Goal: Task Accomplishment & Management: Manage account settings

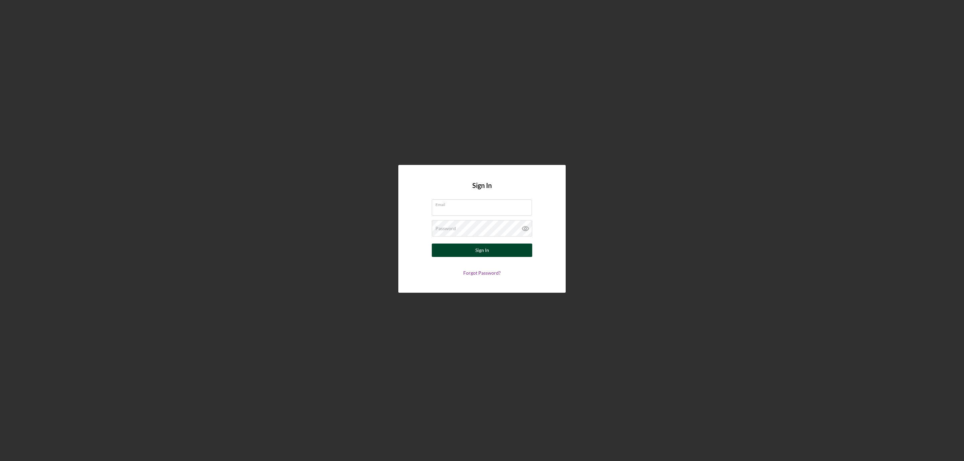
type input "[EMAIL_ADDRESS][DOMAIN_NAME]"
click at [491, 254] on button "Sign In" at bounding box center [482, 250] width 100 height 13
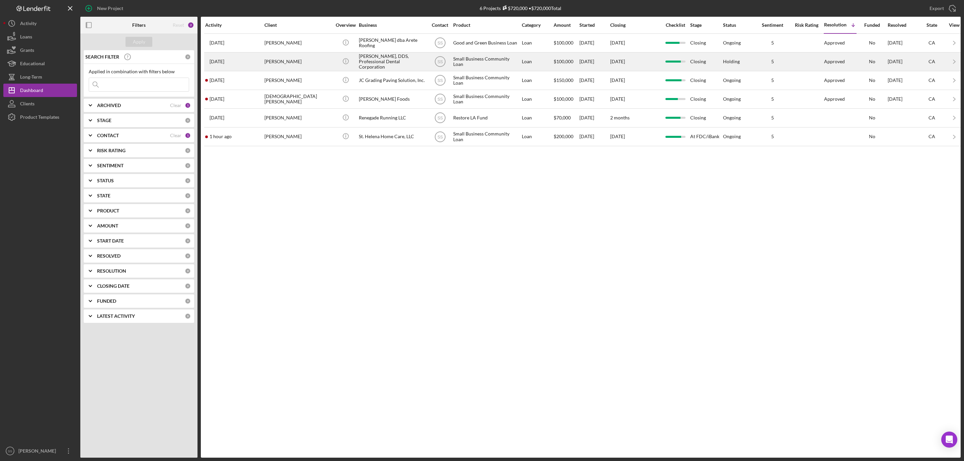
click at [379, 67] on div "[PERSON_NAME], DDS, Professional Dental Corporation" at bounding box center [392, 62] width 67 height 18
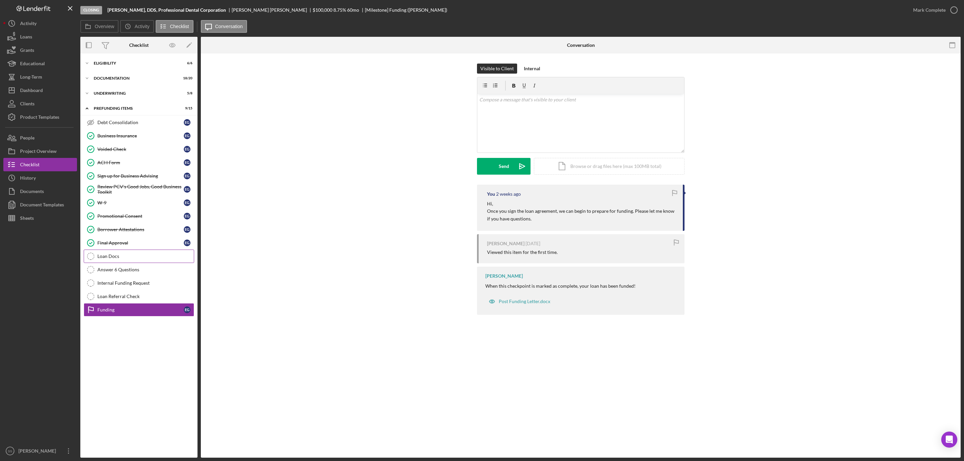
click at [112, 259] on div "Loan Docs" at bounding box center [145, 256] width 96 height 5
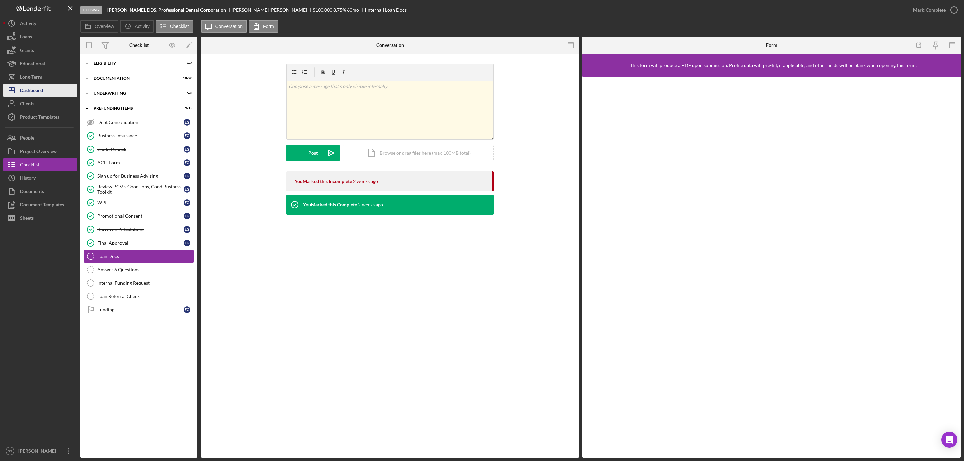
click at [37, 85] on div "Dashboard" at bounding box center [31, 91] width 23 height 15
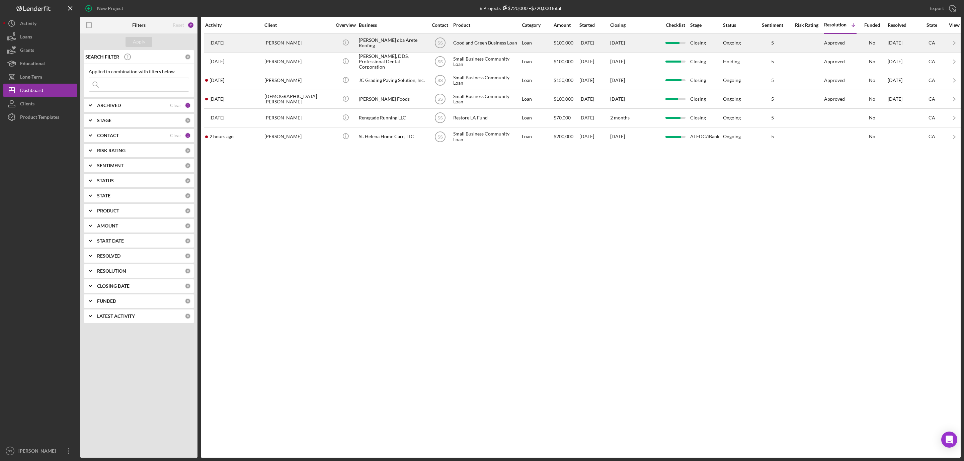
click at [322, 49] on div "[PERSON_NAME]" at bounding box center [297, 43] width 67 height 18
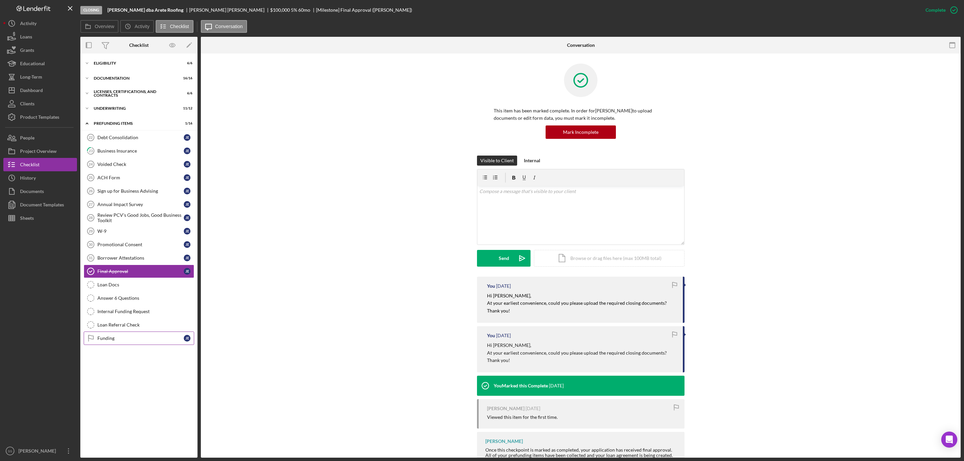
click at [107, 341] on div "Funding" at bounding box center [140, 338] width 86 height 5
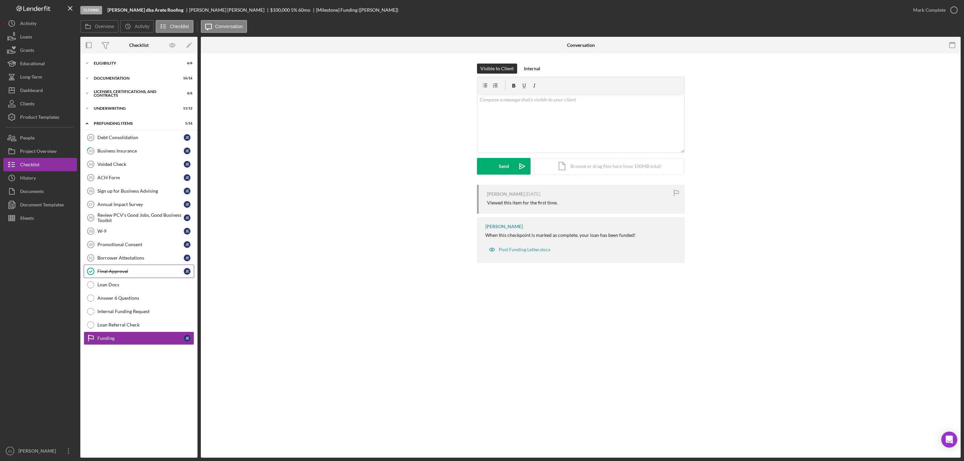
click at [125, 271] on link "Final Approval Final Approval [PERSON_NAME]" at bounding box center [139, 271] width 110 height 13
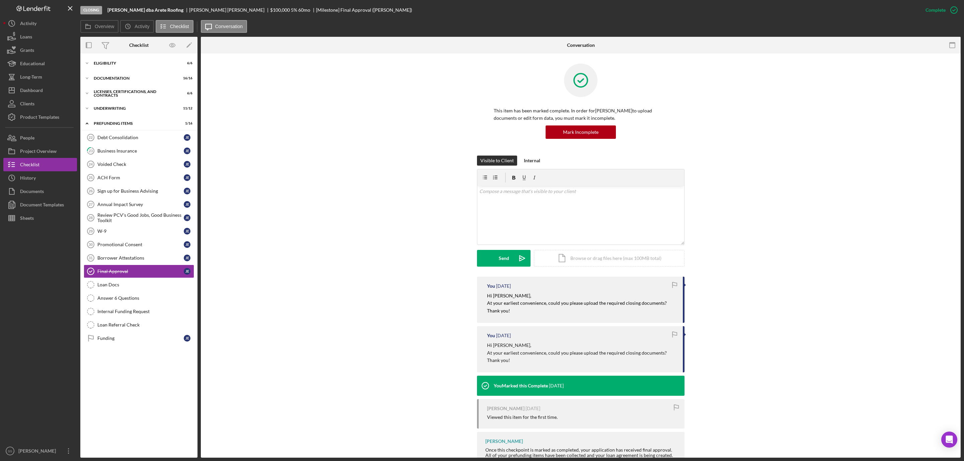
scroll to position [27, 0]
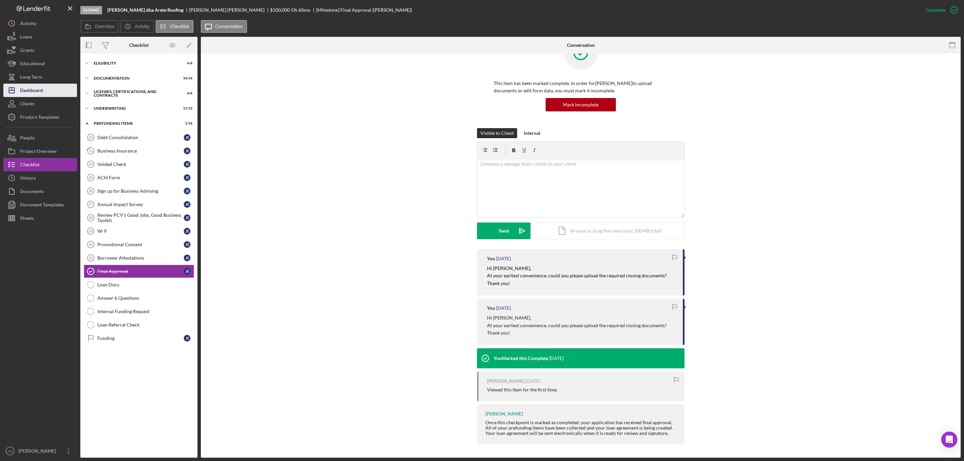
click at [42, 92] on div "Dashboard" at bounding box center [31, 91] width 23 height 15
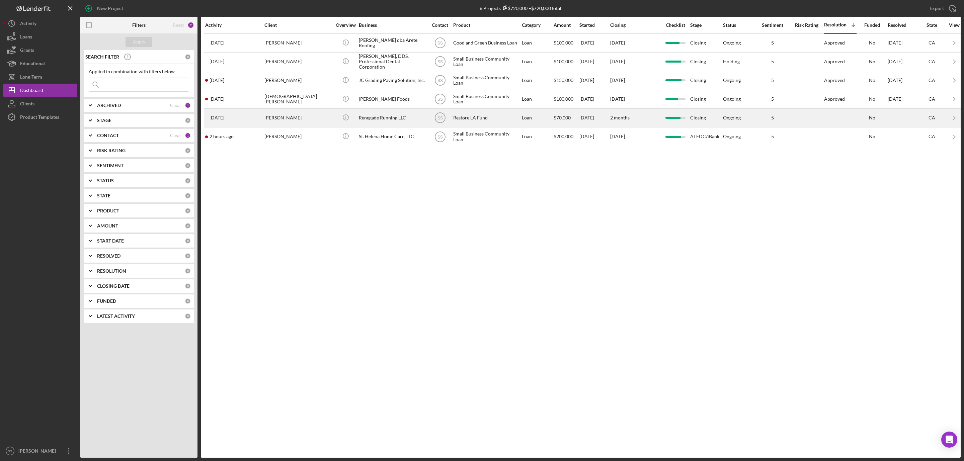
click at [280, 121] on div "[PERSON_NAME]" at bounding box center [297, 118] width 67 height 18
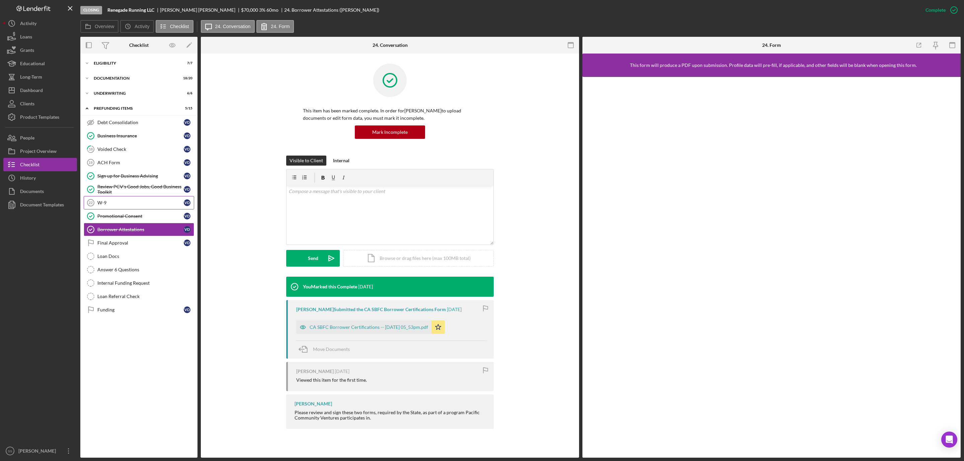
click at [108, 204] on div "W-9" at bounding box center [140, 202] width 86 height 5
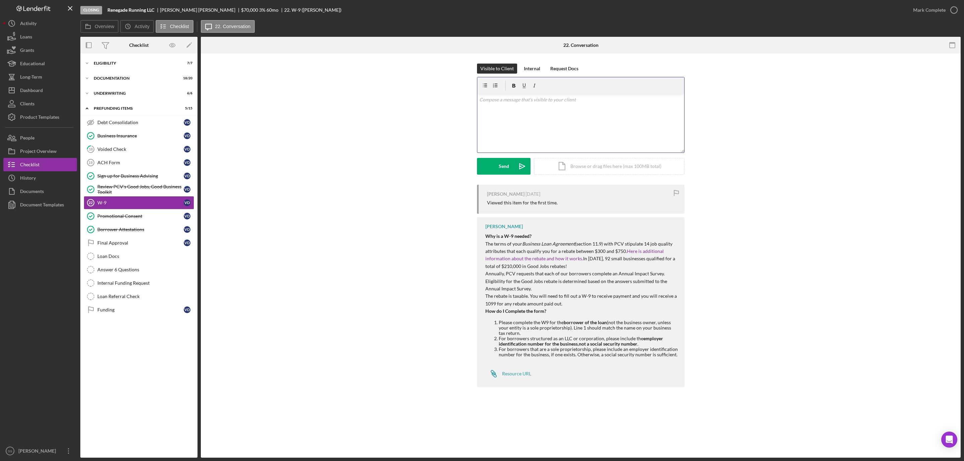
click at [569, 131] on div "v Color teal Color pink Remove color Add row above Add row below Add column bef…" at bounding box center [580, 123] width 207 height 59
click at [577, 129] on div "v Color teal Color pink Remove color Add row above Add row below Add column bef…" at bounding box center [580, 123] width 207 height 59
click at [509, 163] on button "Send Icon/icon-invite-send" at bounding box center [504, 166] width 54 height 17
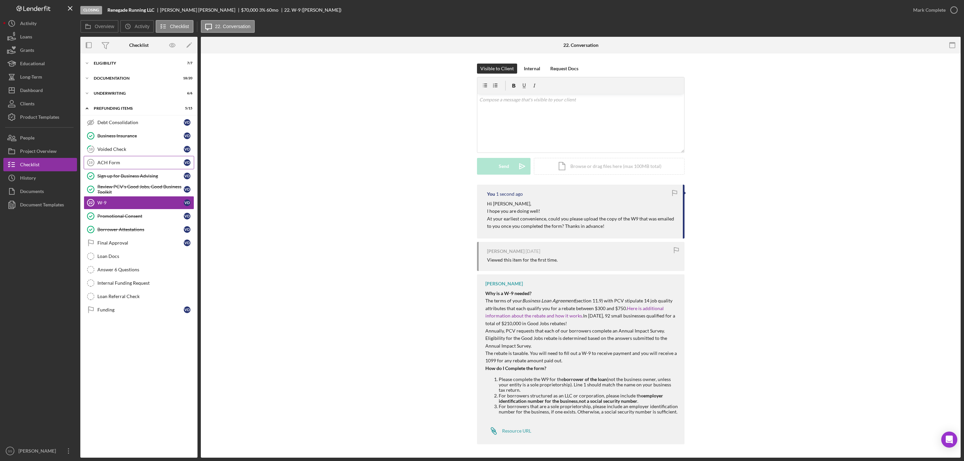
click at [138, 165] on div "ACH Form" at bounding box center [140, 162] width 86 height 5
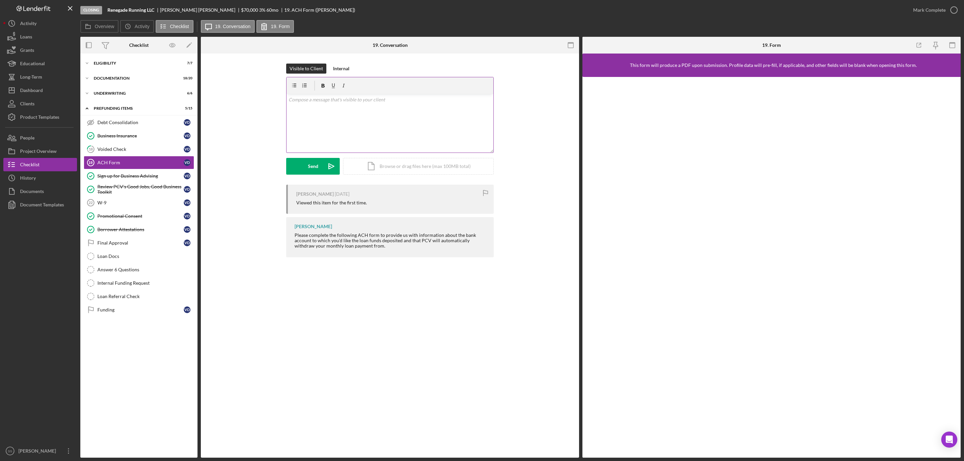
click at [343, 121] on div "v Color teal Color pink Remove color Add row above Add row below Add column bef…" at bounding box center [389, 123] width 207 height 59
click at [315, 168] on div "Send" at bounding box center [313, 166] width 10 height 17
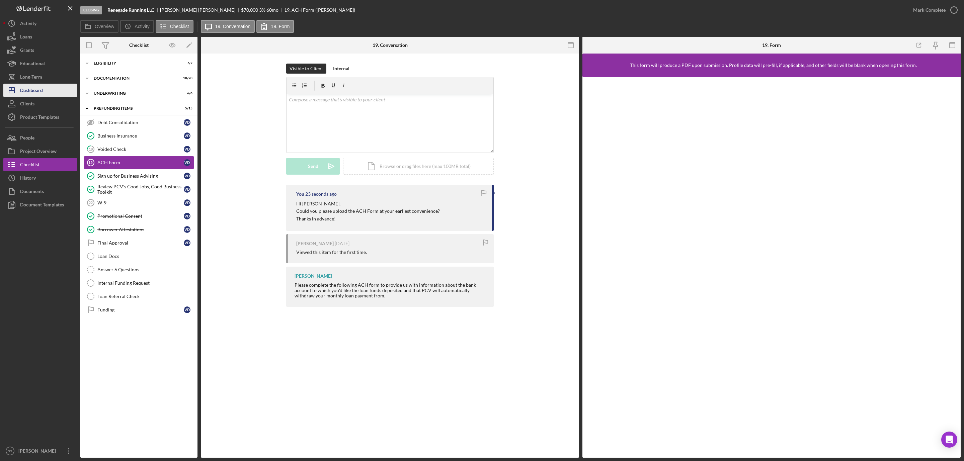
click at [38, 92] on div "Dashboard" at bounding box center [31, 91] width 23 height 15
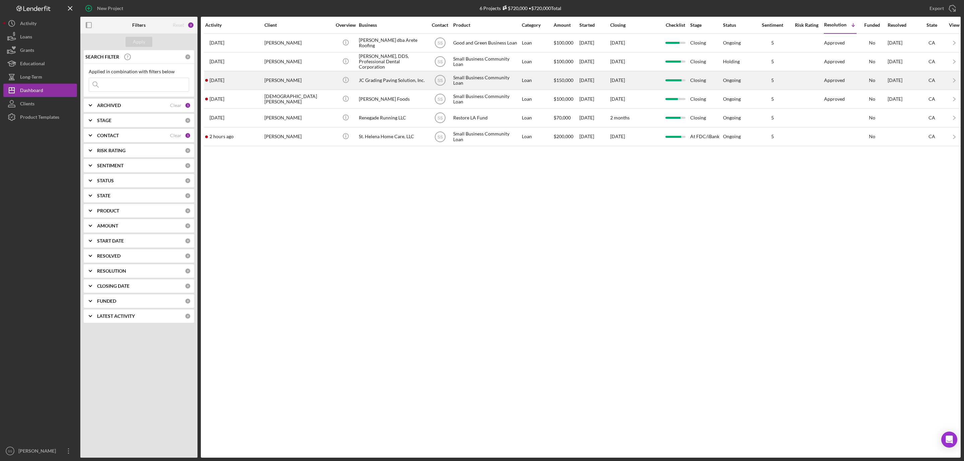
click at [380, 82] on div "JC Grading Paving Solution, Inc." at bounding box center [392, 81] width 67 height 18
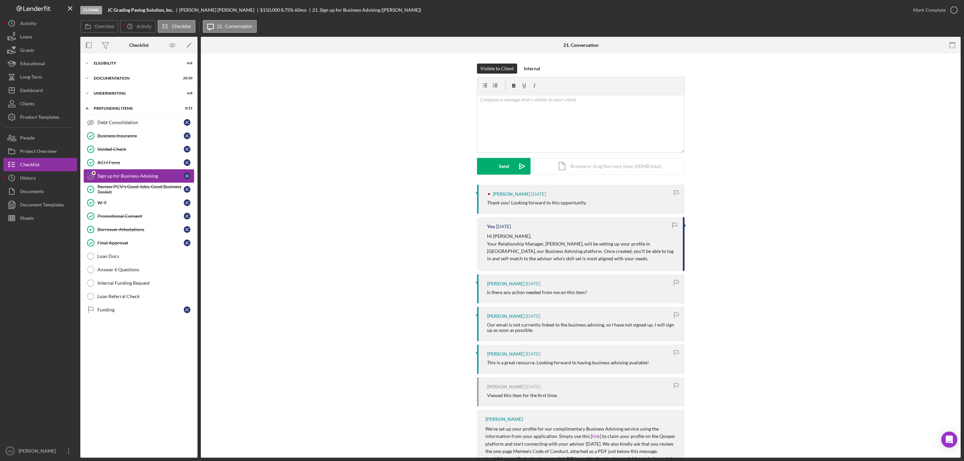
click at [121, 173] on link "21 Sign up for Business Advising [PERSON_NAME]" at bounding box center [139, 175] width 110 height 13
click at [38, 88] on div "Dashboard" at bounding box center [31, 91] width 23 height 15
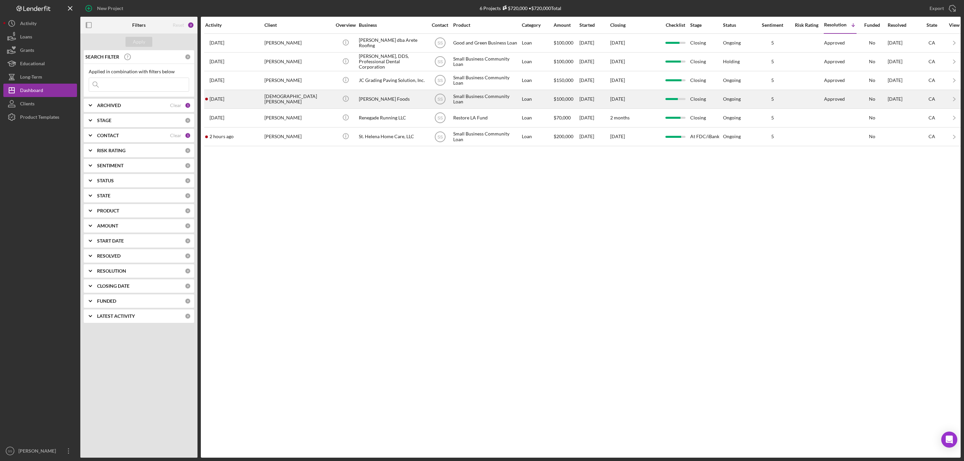
click at [283, 103] on div "[DEMOGRAPHIC_DATA][PERSON_NAME]" at bounding box center [297, 99] width 67 height 18
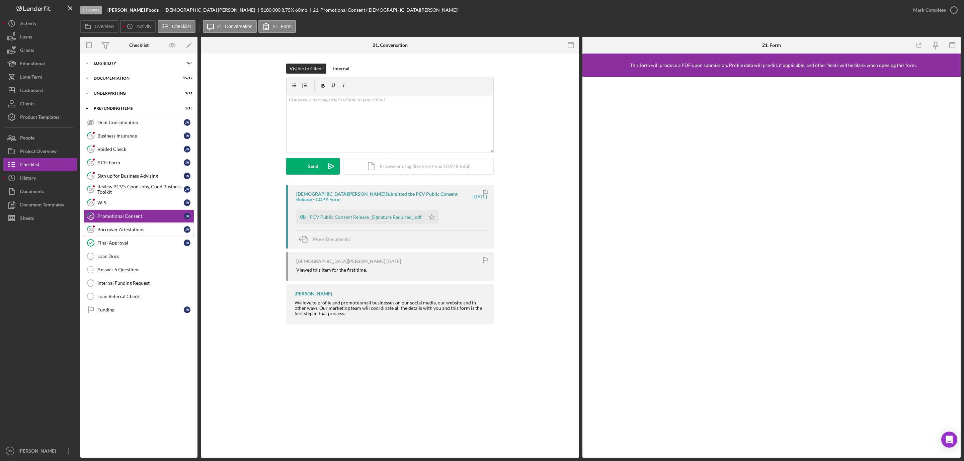
click at [137, 232] on div "Borrower Attestations" at bounding box center [140, 229] width 86 height 5
click at [375, 220] on div "CA SBFC Borrower Certifications -- [DATE] 04_45pm.pdf" at bounding box center [368, 216] width 118 height 5
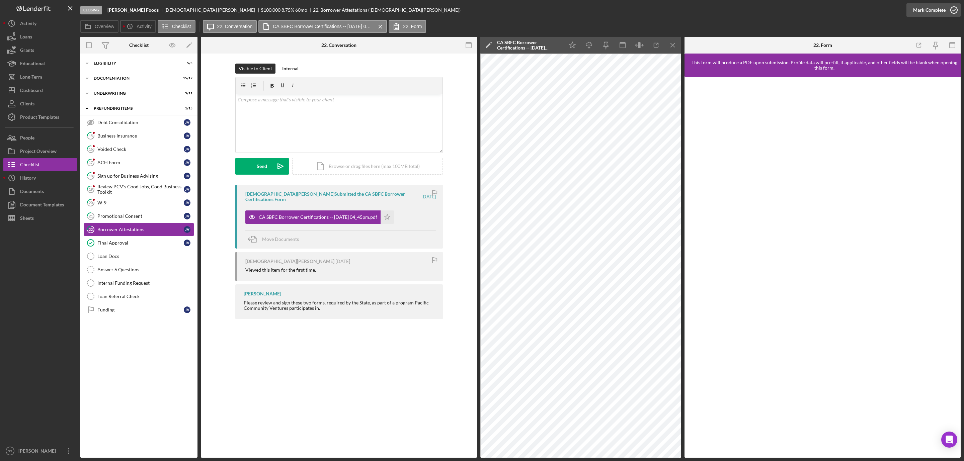
click at [949, 7] on icon "button" at bounding box center [953, 10] width 17 height 17
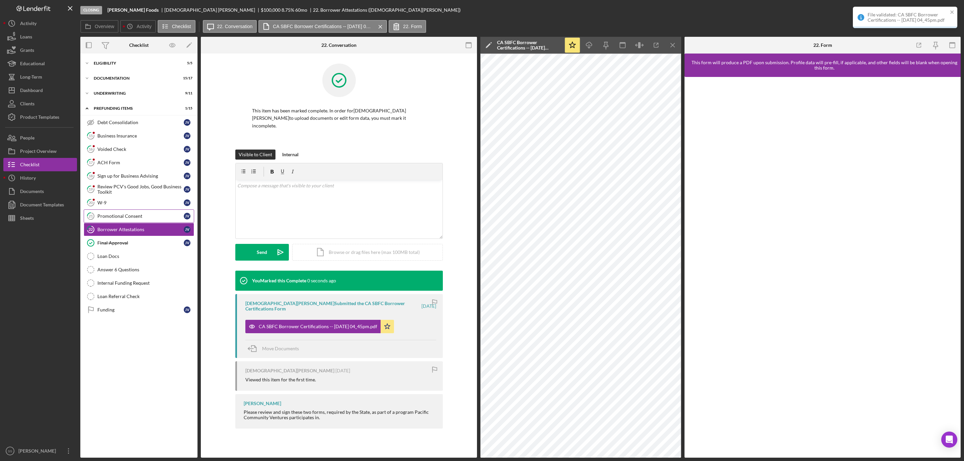
click at [151, 219] on div "Promotional Consent" at bounding box center [140, 215] width 86 height 5
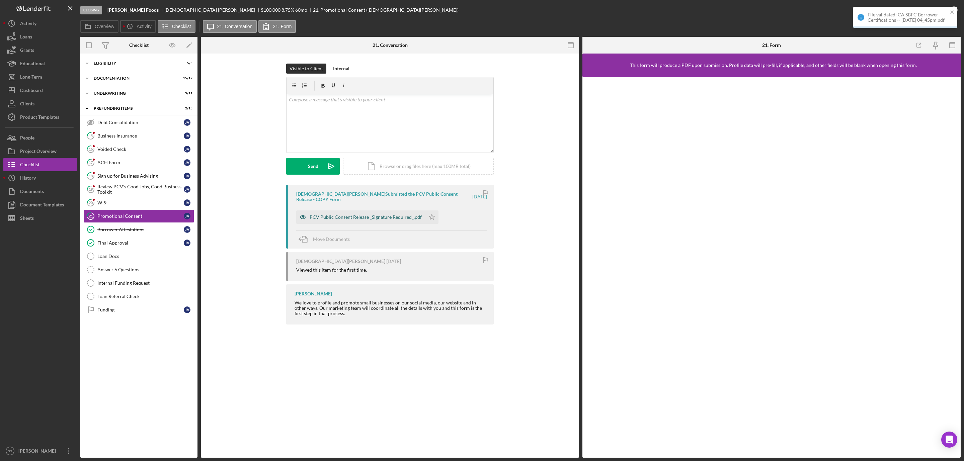
click at [342, 217] on div "PCV Public Consent Release _Signature Required_.pdf" at bounding box center [365, 216] width 112 height 5
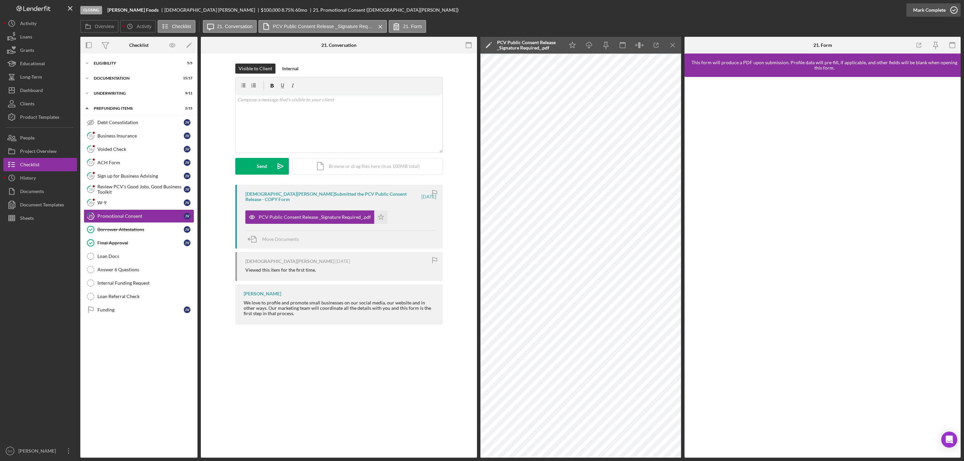
click at [957, 11] on icon "button" at bounding box center [953, 10] width 17 height 17
click at [138, 205] on div "W-9" at bounding box center [140, 202] width 86 height 5
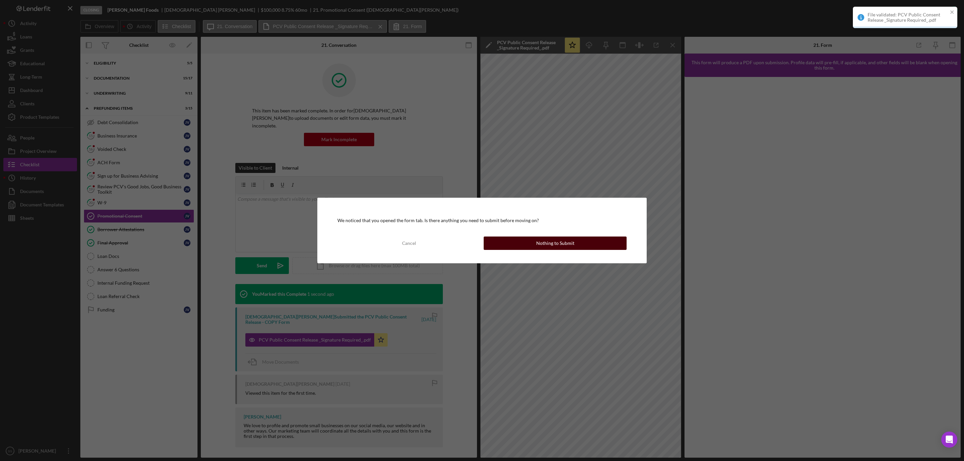
click at [526, 237] on div "Cancel Nothing to Submit" at bounding box center [481, 243] width 289 height 13
click at [522, 242] on button "Nothing to Submit" at bounding box center [554, 243] width 143 height 13
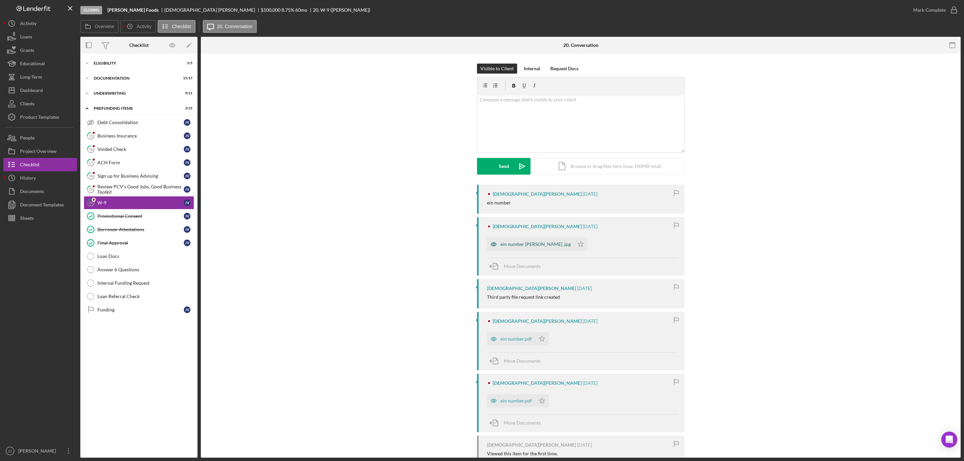
click at [518, 244] on div "ein number [PERSON_NAME] .jpg" at bounding box center [535, 244] width 70 height 5
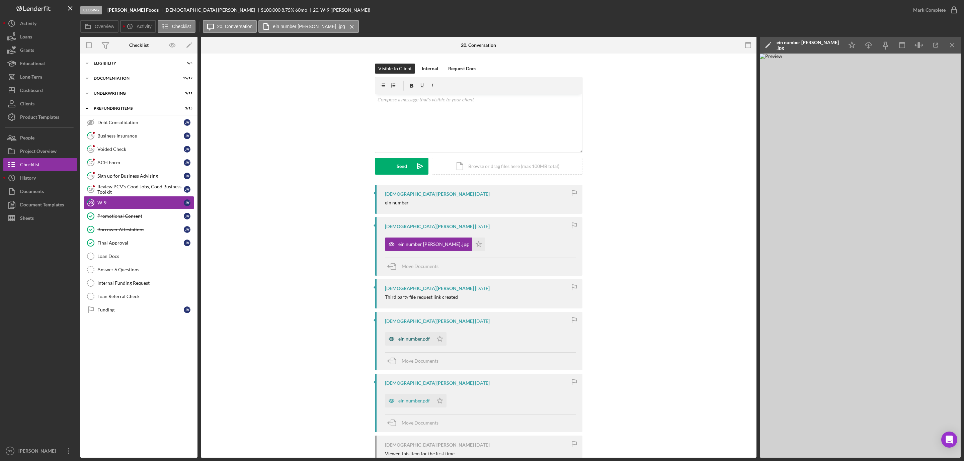
click at [417, 344] on div "ein number.pdf" at bounding box center [409, 338] width 48 height 13
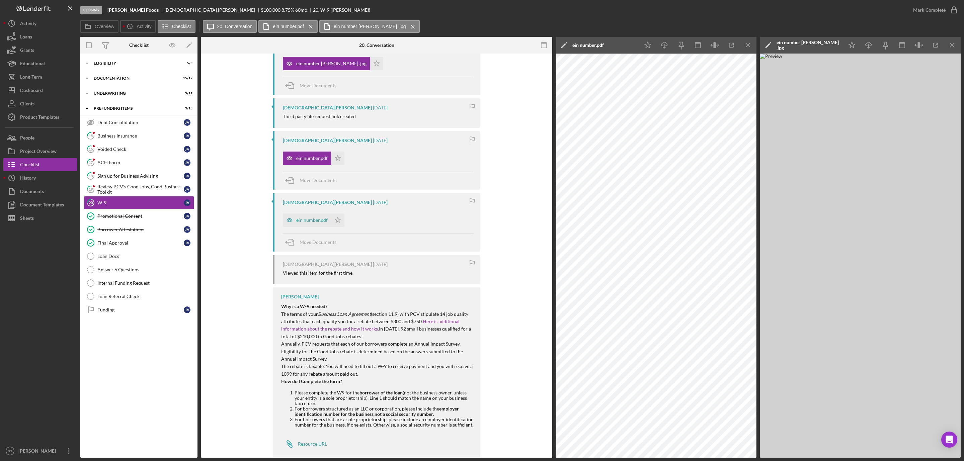
scroll to position [195, 0]
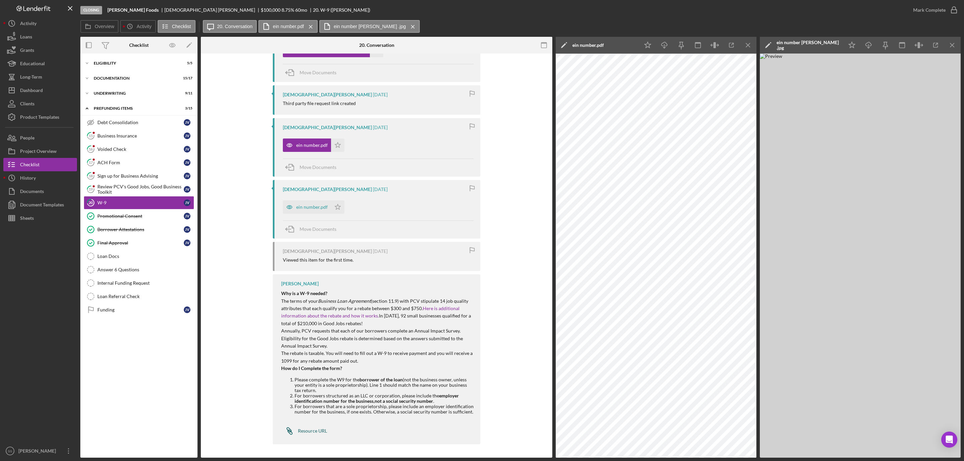
click at [313, 430] on div "Resource URL" at bounding box center [312, 430] width 29 height 5
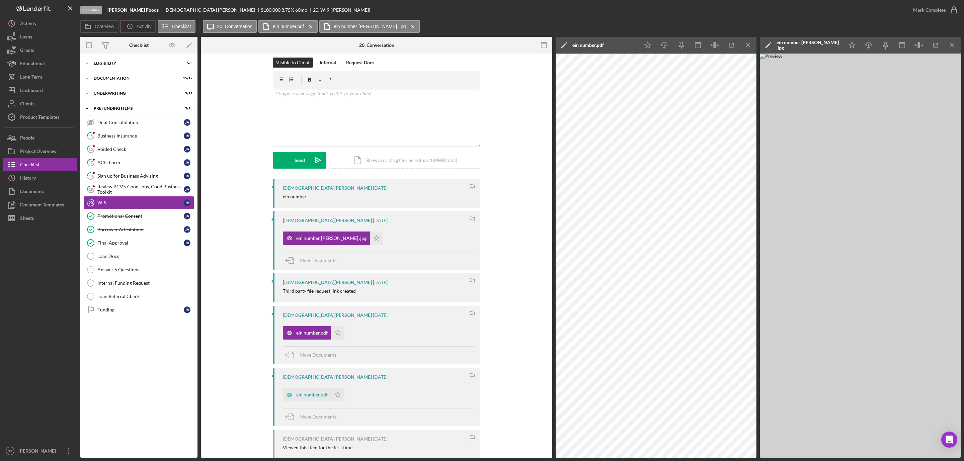
scroll to position [0, 0]
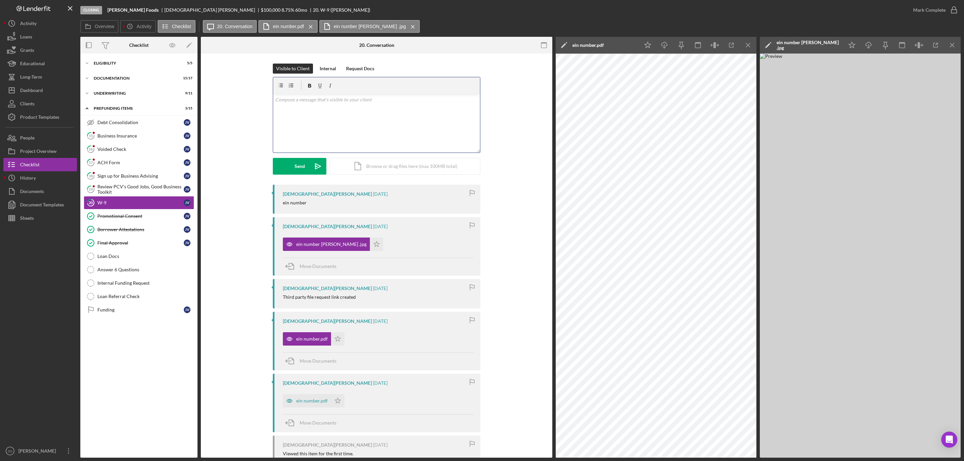
click at [370, 139] on div "v Color teal Color pink Remove color Add row above Add row below Add column bef…" at bounding box center [376, 123] width 207 height 59
click at [289, 169] on button "Send Icon/icon-invite-send" at bounding box center [300, 166] width 54 height 17
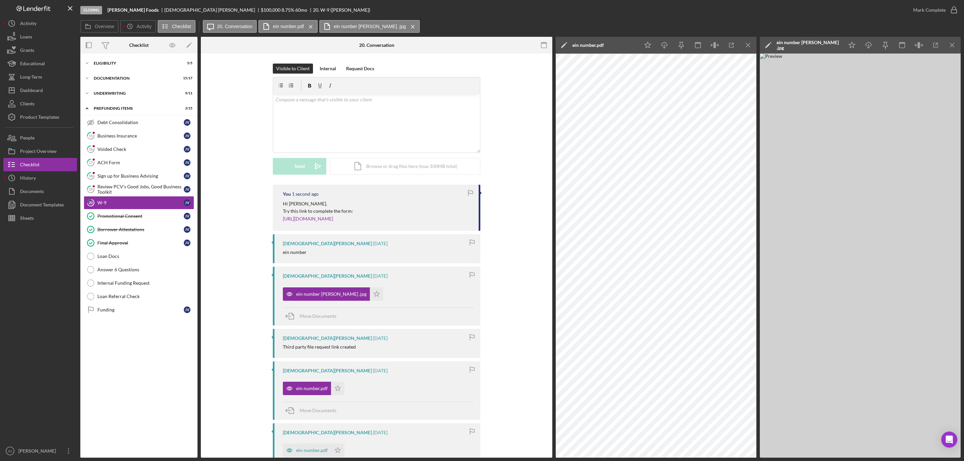
scroll to position [0, 0]
drag, startPoint x: 100, startPoint y: 193, endPoint x: 146, endPoint y: 179, distance: 48.0
click at [102, 192] on div "Review PCV's Good Jobs, Good Business Toolkit" at bounding box center [140, 189] width 86 height 11
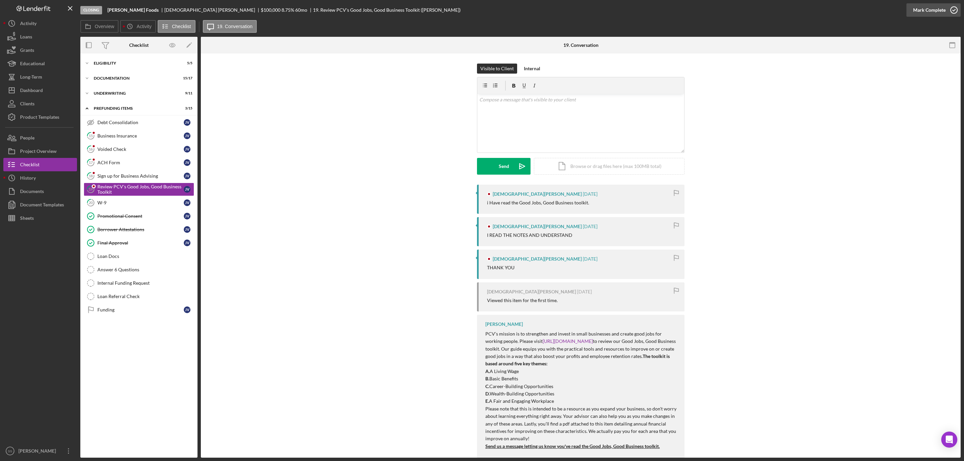
click at [954, 7] on circle "button" at bounding box center [953, 10] width 7 height 7
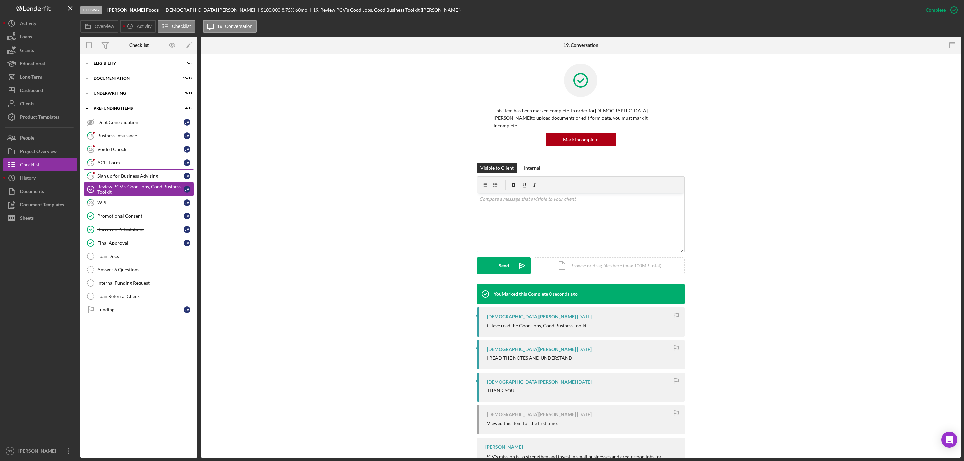
click at [128, 177] on div "Sign up for Business Advising" at bounding box center [140, 175] width 86 height 5
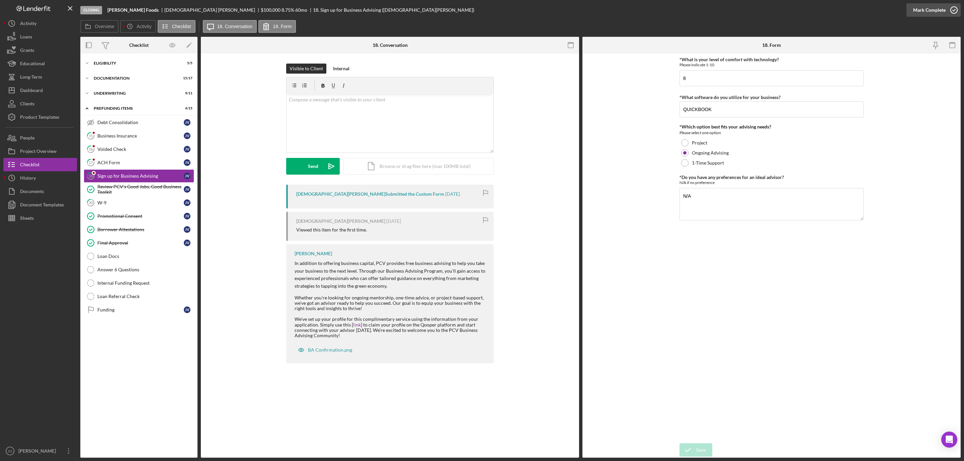
click at [954, 7] on icon "button" at bounding box center [953, 10] width 17 height 17
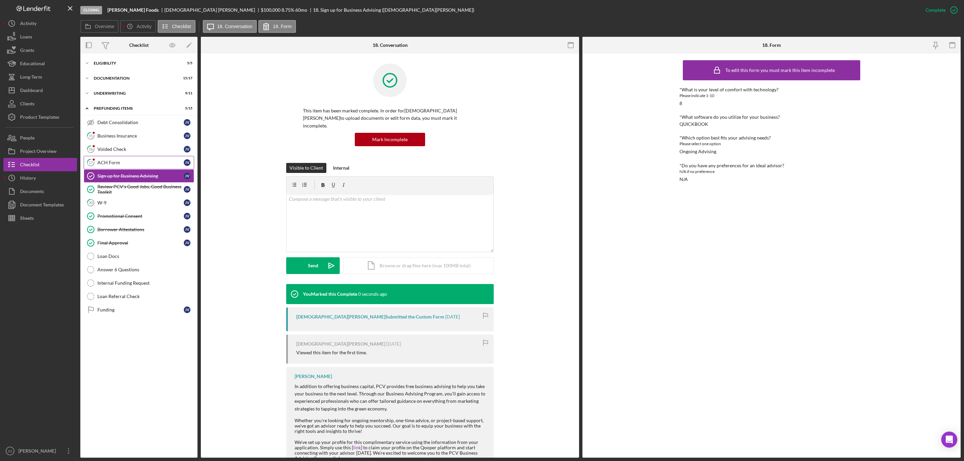
click at [124, 165] on div "ACH Form" at bounding box center [140, 162] width 86 height 5
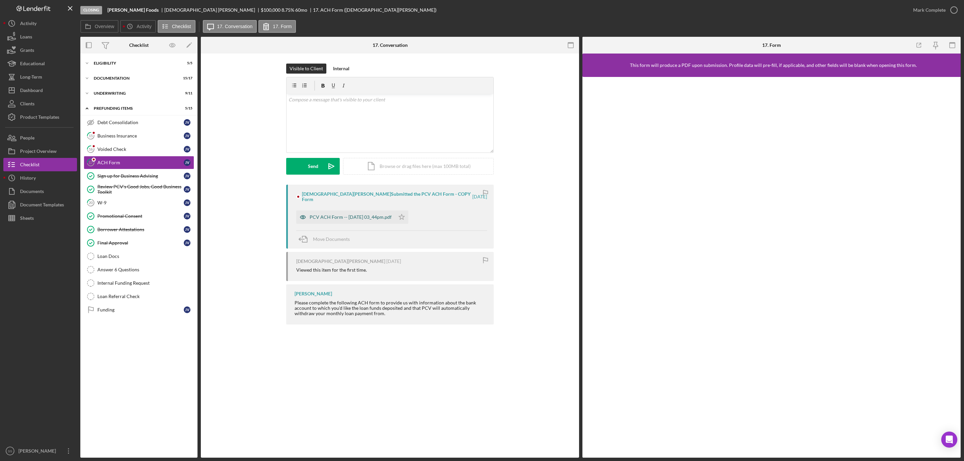
click at [354, 214] on div "PCV ACH Form -- [DATE] 03_44pm.pdf" at bounding box center [350, 216] width 82 height 5
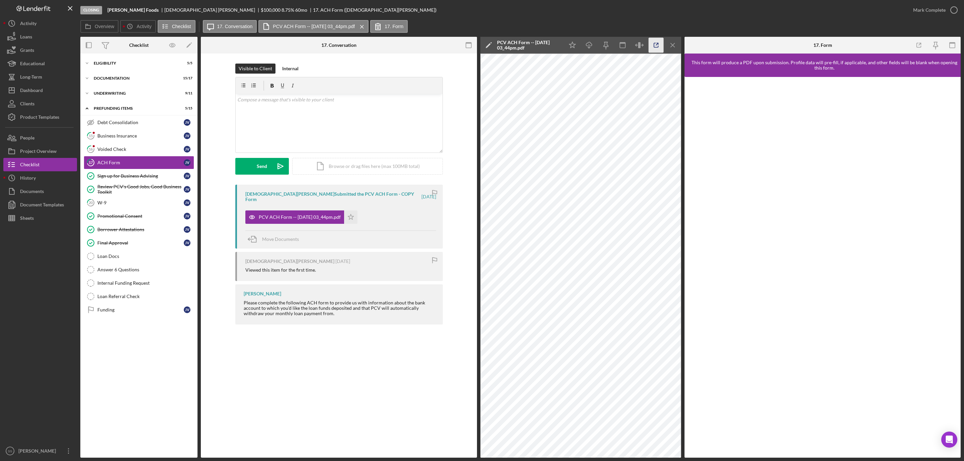
click at [655, 43] on icon "button" at bounding box center [655, 45] width 15 height 15
click at [247, 121] on div "v Color teal Color pink Remove color Add row above Add row below Add column bef…" at bounding box center [339, 123] width 207 height 59
click at [250, 169] on button "Send Icon/icon-invite-send" at bounding box center [262, 166] width 54 height 17
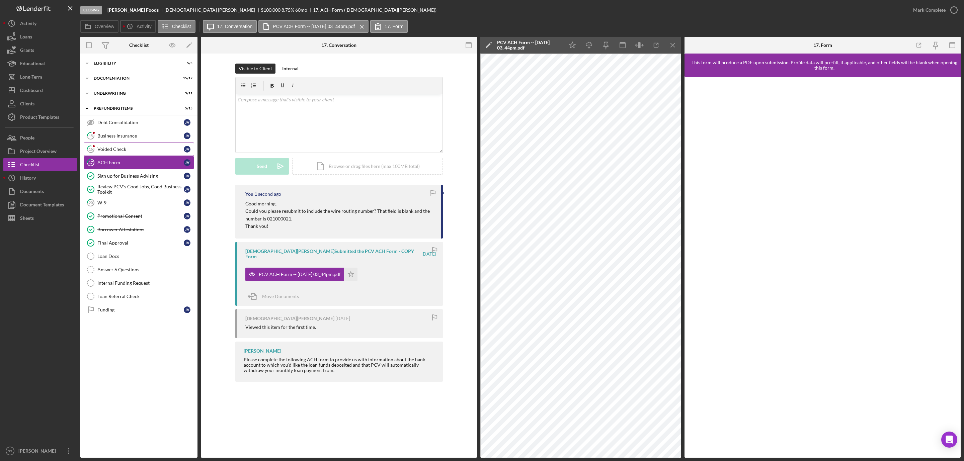
click at [146, 150] on div "Voided Check" at bounding box center [140, 149] width 86 height 5
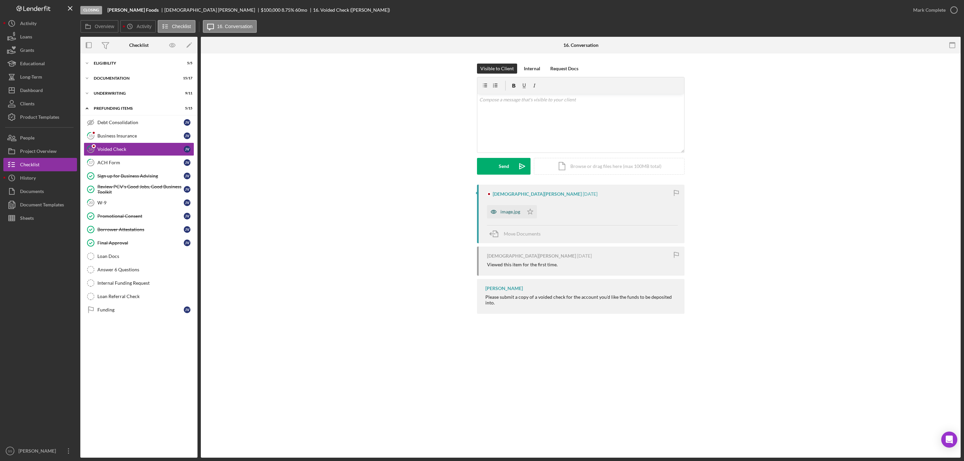
click at [511, 213] on div "image.jpg" at bounding box center [510, 211] width 20 height 5
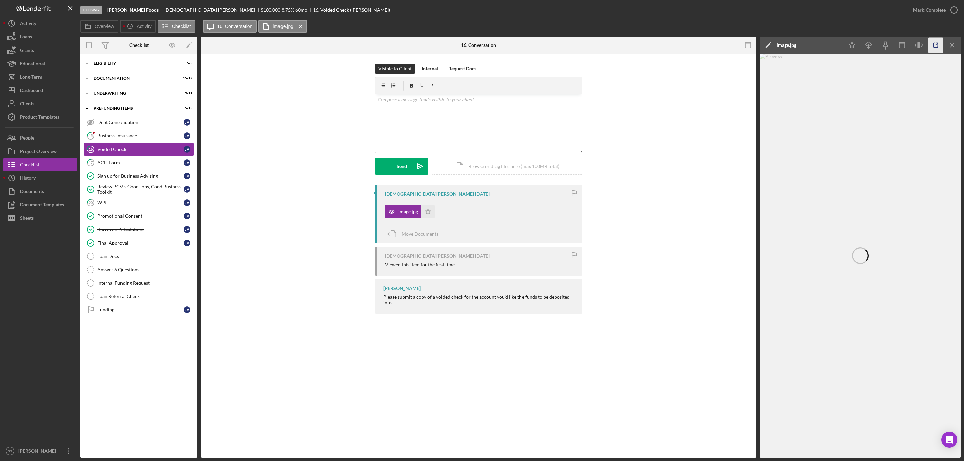
click at [933, 43] on icon "button" at bounding box center [935, 45] width 4 height 4
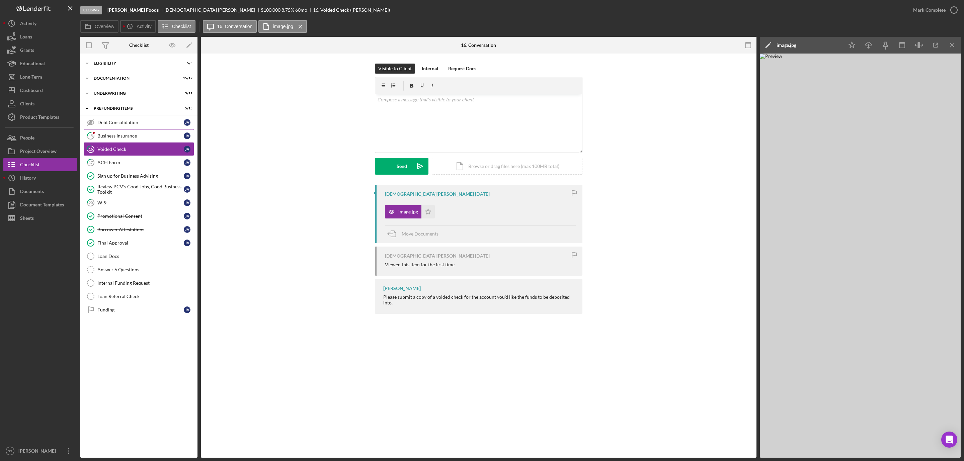
click at [104, 133] on div "Business Insurance" at bounding box center [140, 135] width 86 height 5
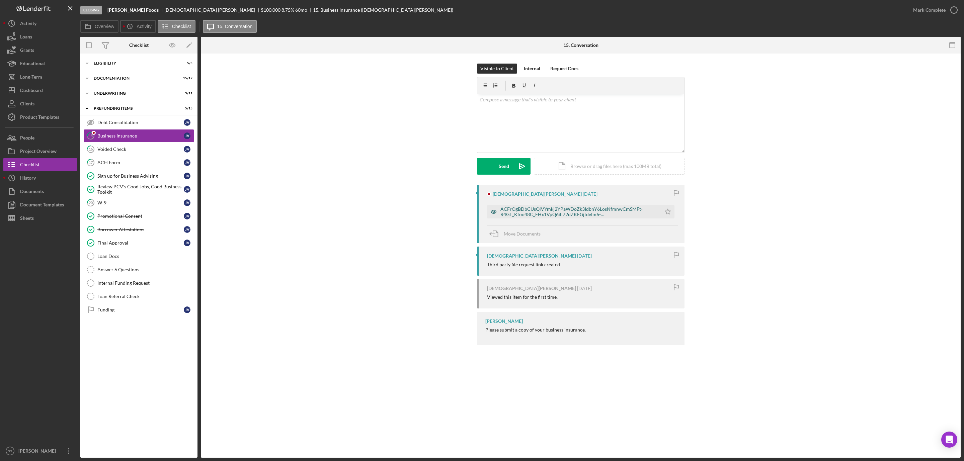
click at [526, 212] on div "ACFrOgBDbCUsQiVYmkj2YPaWDoZk3IdbnY6LosNfmnwCmSMFt-R4GT_Kfoo48C_EHx1VpQ6ili72dZK…" at bounding box center [578, 211] width 157 height 11
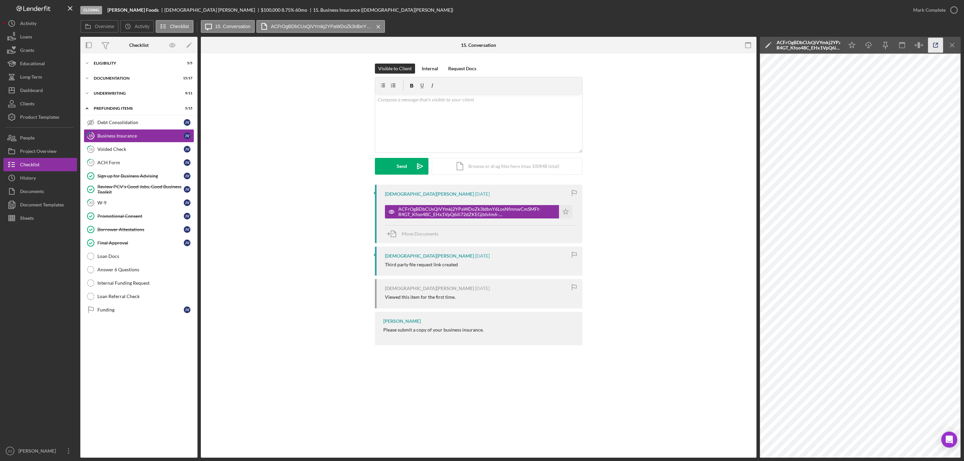
click at [937, 46] on icon "button" at bounding box center [935, 45] width 15 height 15
click at [953, 9] on icon "button" at bounding box center [953, 10] width 17 height 17
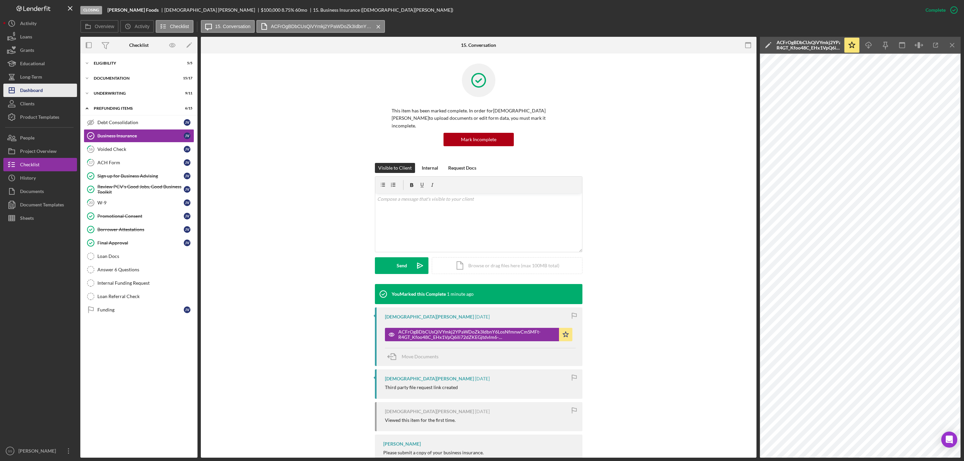
click at [43, 89] on button "Icon/Dashboard Dashboard" at bounding box center [40, 90] width 74 height 13
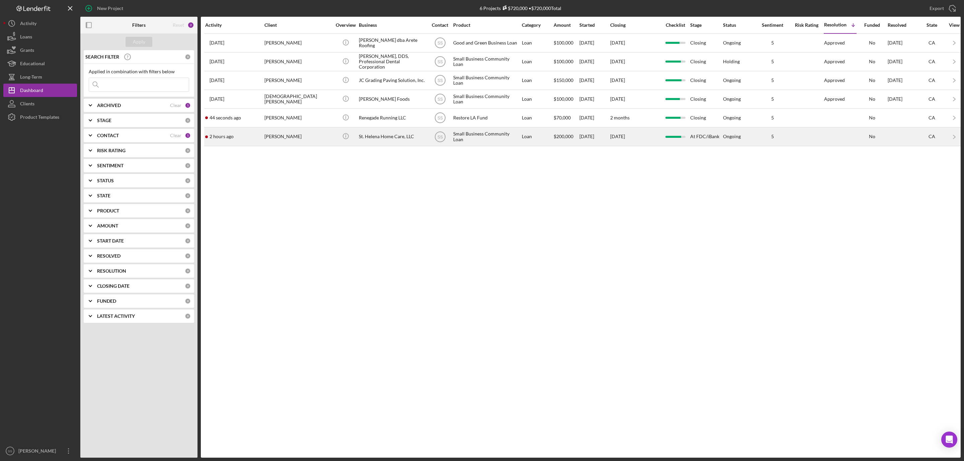
click at [288, 141] on div "[PERSON_NAME]" at bounding box center [297, 137] width 67 height 18
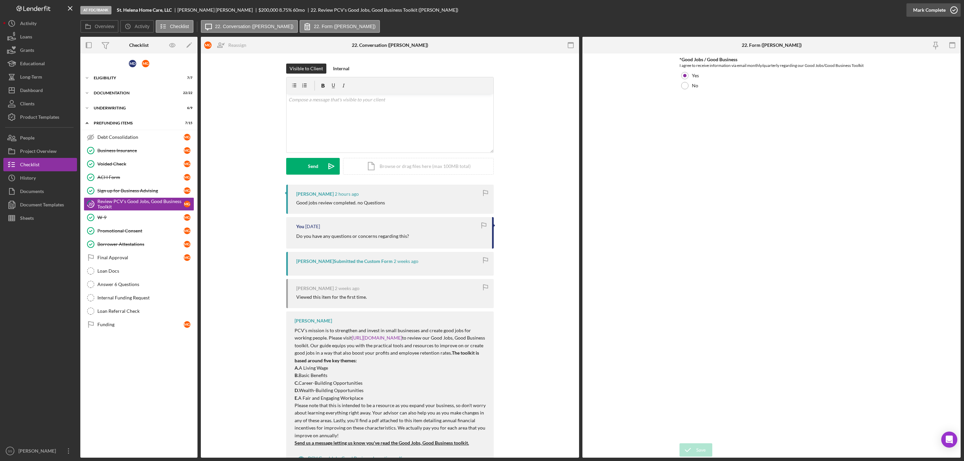
click at [954, 9] on icon "button" at bounding box center [953, 10] width 17 height 17
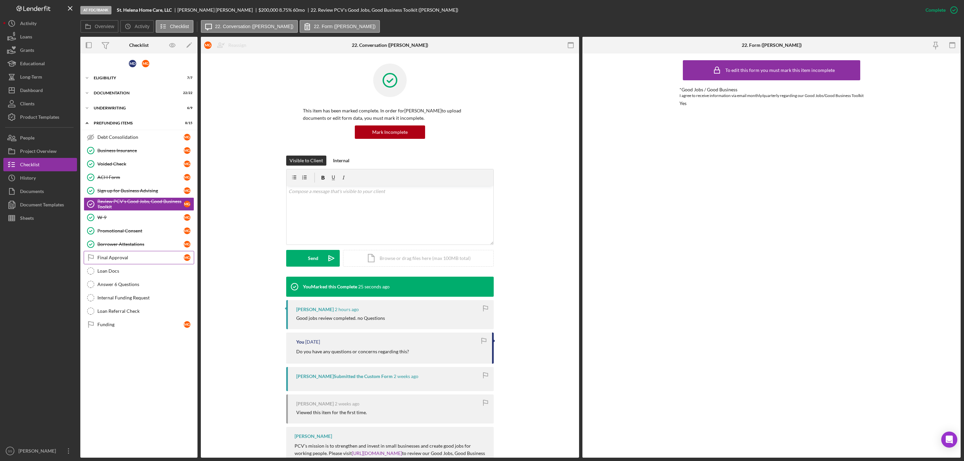
click at [135, 264] on link "Final Approval Final Approval M G" at bounding box center [139, 257] width 110 height 13
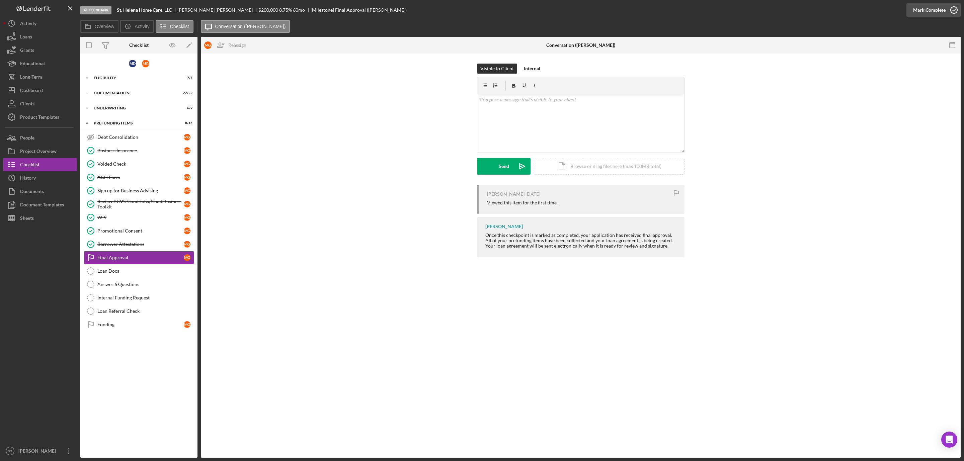
click at [952, 9] on icon "button" at bounding box center [953, 10] width 17 height 17
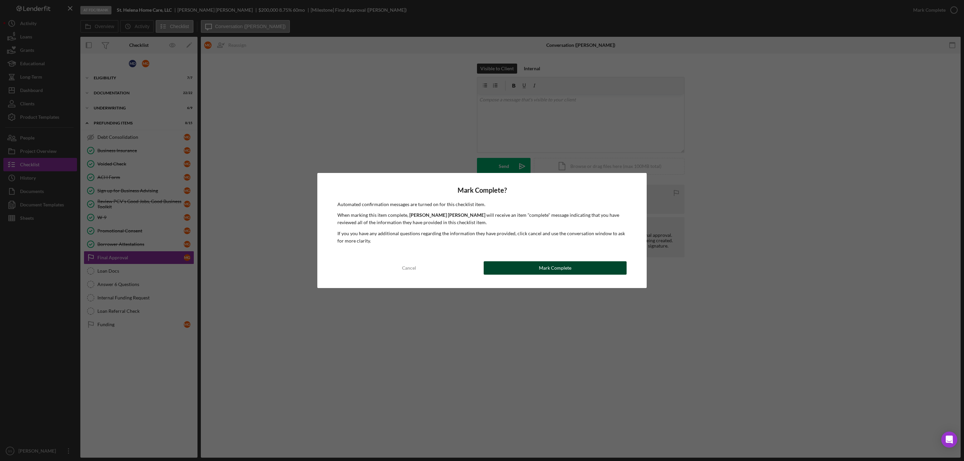
click at [540, 269] on div "Mark Complete" at bounding box center [555, 267] width 32 height 13
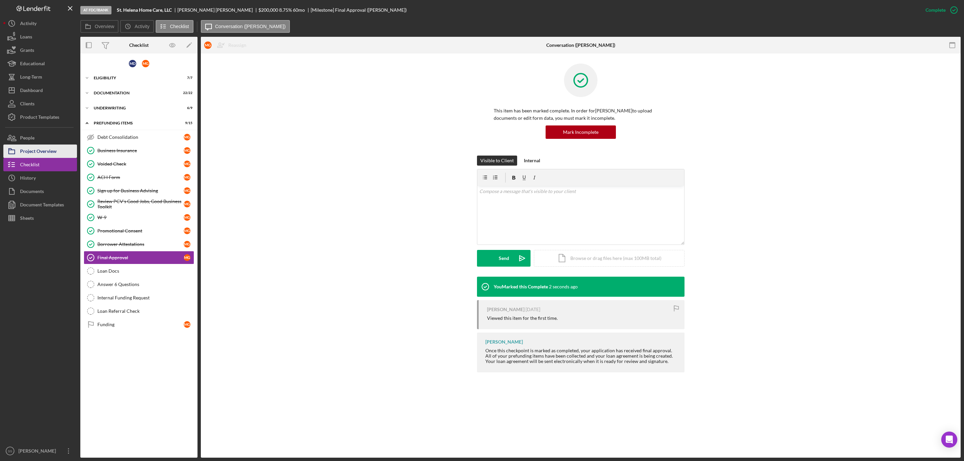
click at [49, 149] on div "Project Overview" at bounding box center [38, 152] width 36 height 15
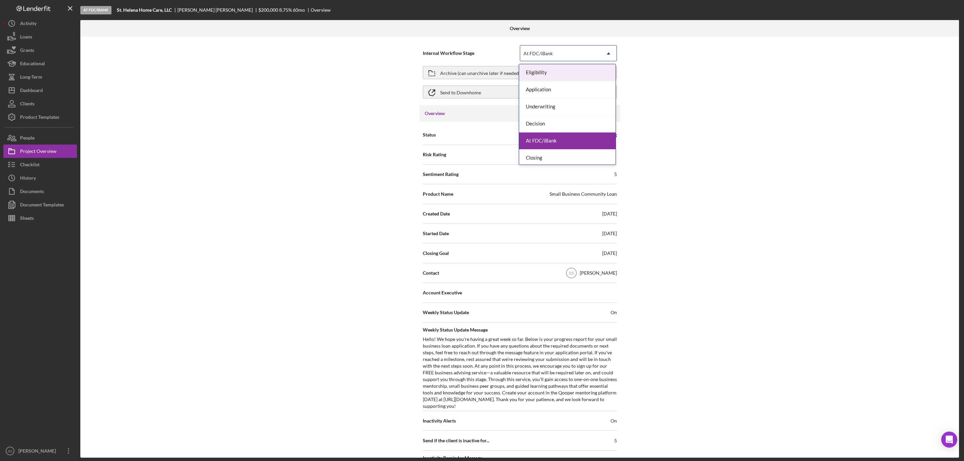
click at [601, 55] on icon "Icon/Dropdown Arrow" at bounding box center [608, 54] width 16 height 16
click at [584, 159] on div "Closing" at bounding box center [567, 158] width 96 height 17
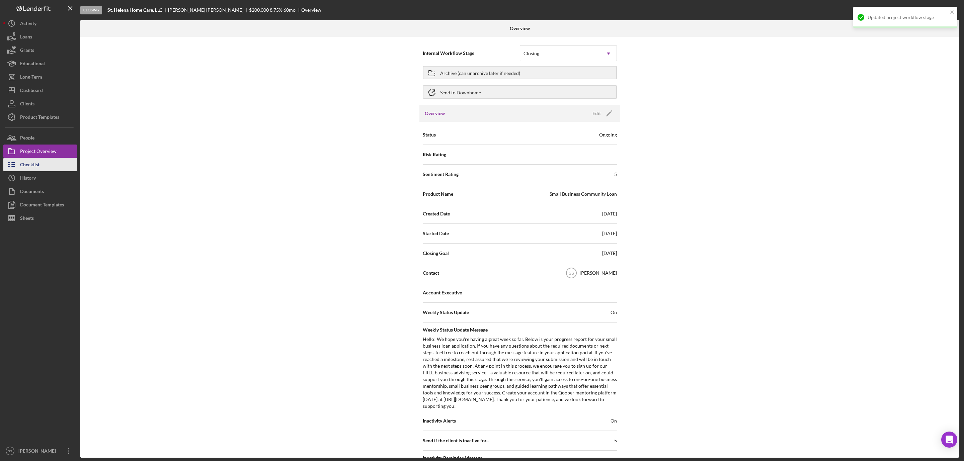
click at [48, 166] on button "Checklist" at bounding box center [40, 164] width 74 height 13
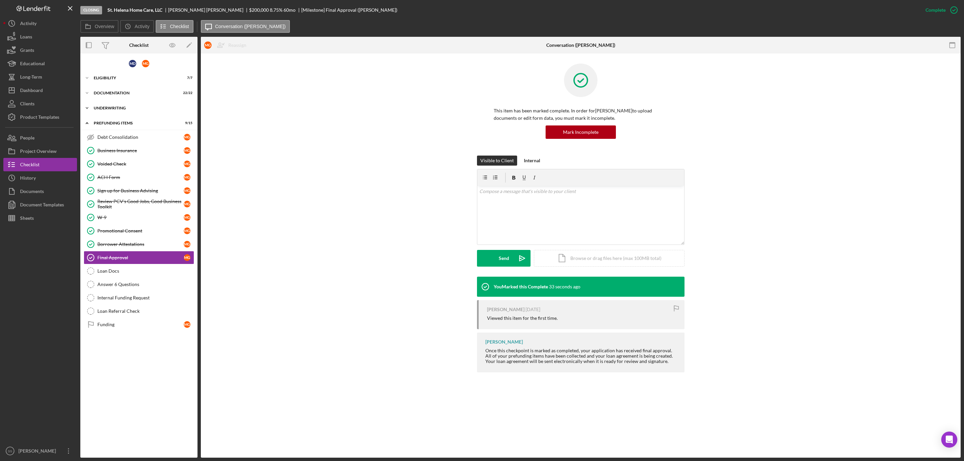
click at [132, 109] on div "Underwriting" at bounding box center [141, 108] width 95 height 4
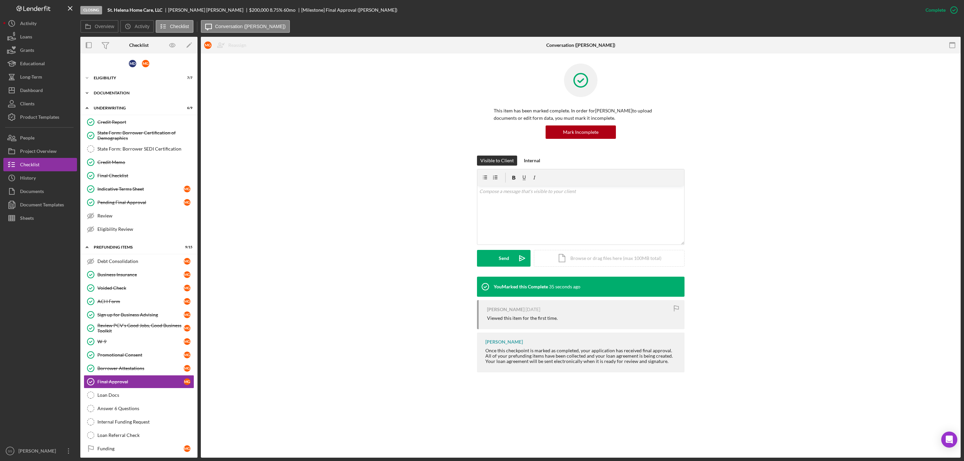
click at [137, 94] on div "Documentation" at bounding box center [141, 93] width 95 height 4
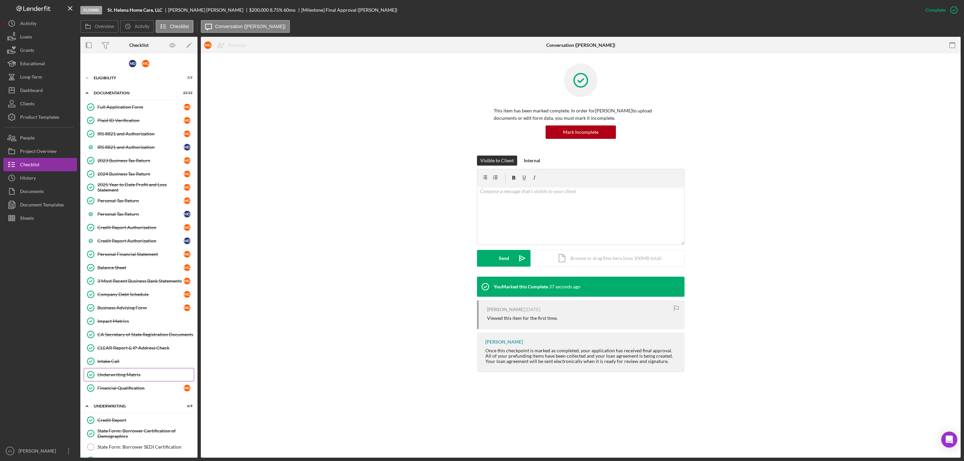
click at [140, 377] on div "Underwriting Matrix" at bounding box center [145, 374] width 96 height 5
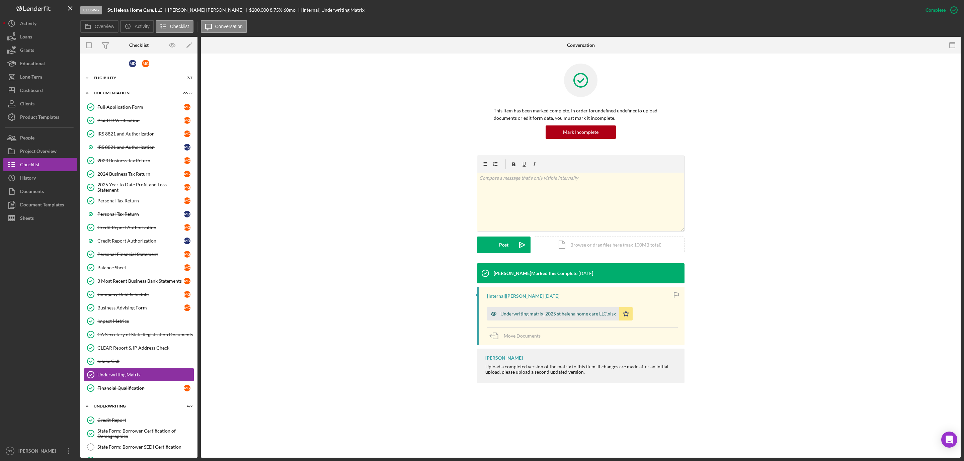
click at [557, 314] on div "Underwriting matrix_2025 st helena home care LLC.xlsx" at bounding box center [557, 313] width 115 height 5
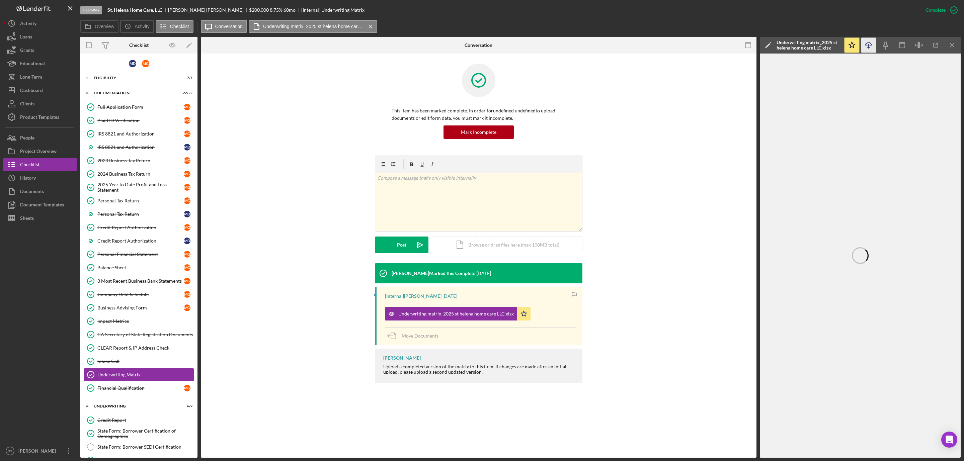
click at [867, 48] on icon "Icon/Download" at bounding box center [868, 45] width 15 height 15
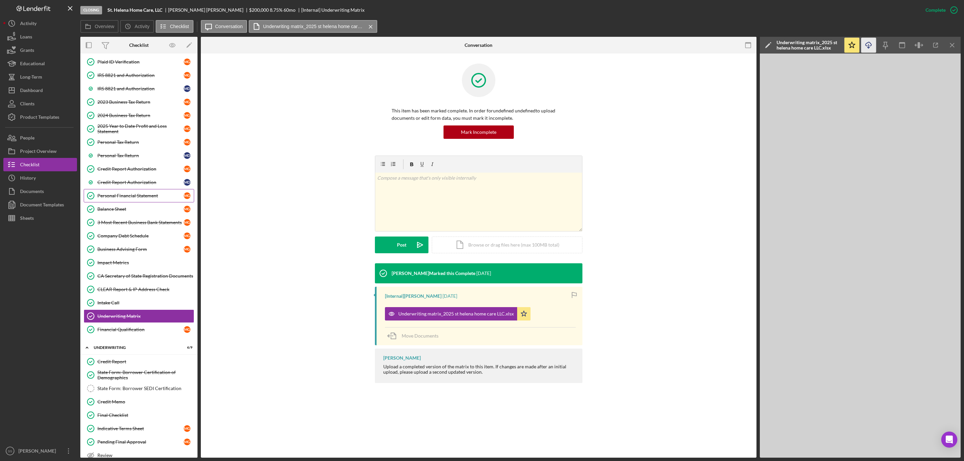
scroll to position [50, 0]
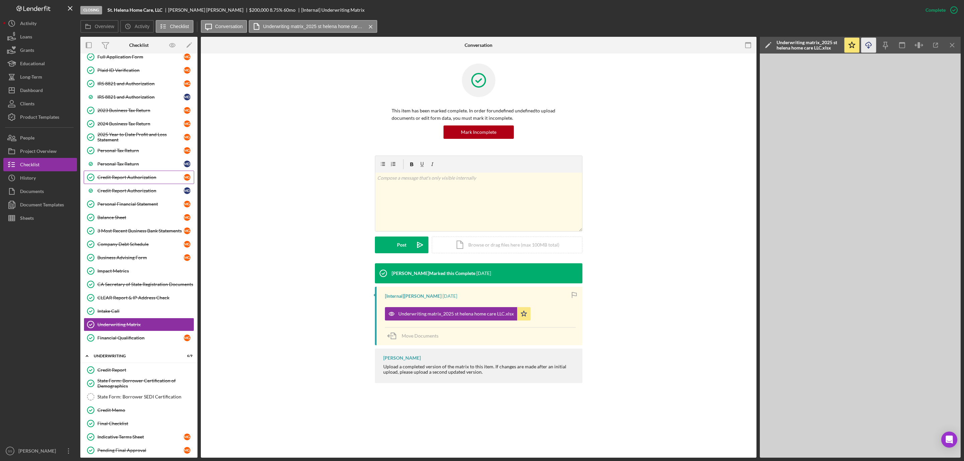
click at [159, 180] on div "Credit Report Authorization" at bounding box center [140, 177] width 86 height 5
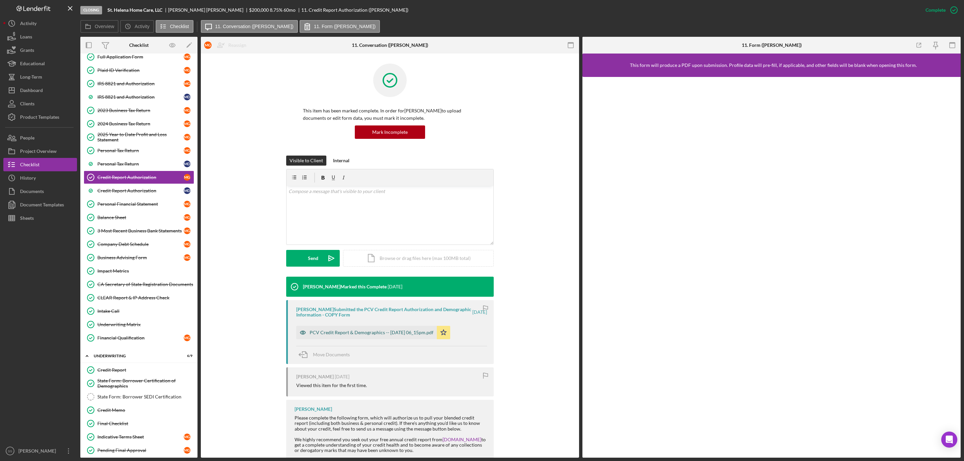
click at [378, 333] on div "PCV Credit Report & Demographics -- [DATE] 06_15pm.pdf" at bounding box center [371, 332] width 124 height 5
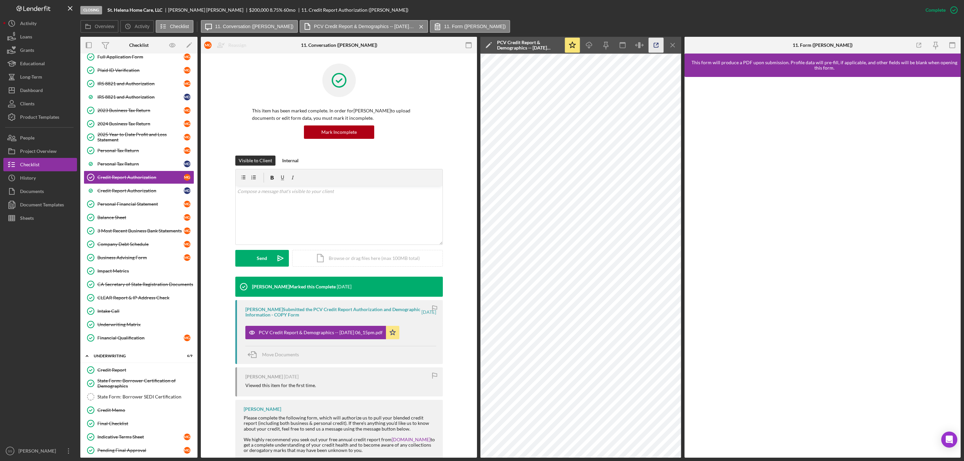
click at [654, 44] on icon "button" at bounding box center [656, 45] width 4 height 4
click at [156, 193] on div "Credit Report Authorization" at bounding box center [140, 190] width 86 height 5
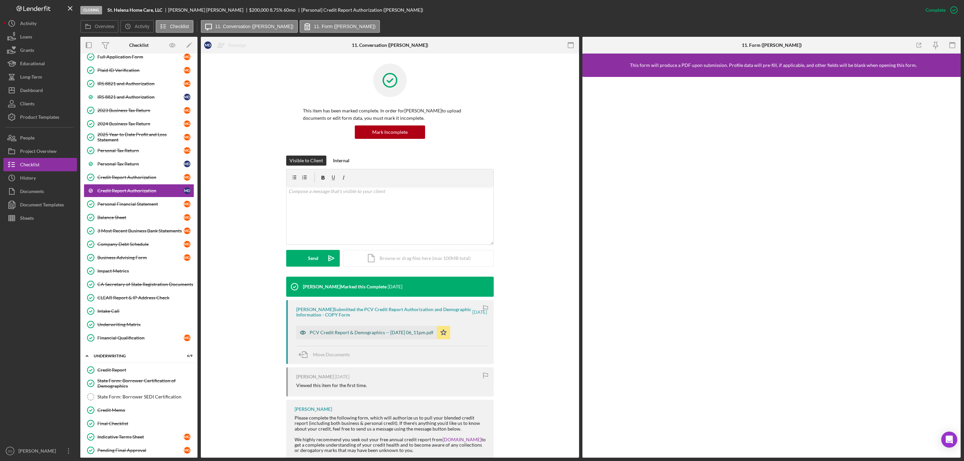
click at [402, 331] on div "PCV Credit Report & Demographics -- [DATE] 06_11pm.pdf" at bounding box center [371, 332] width 124 height 5
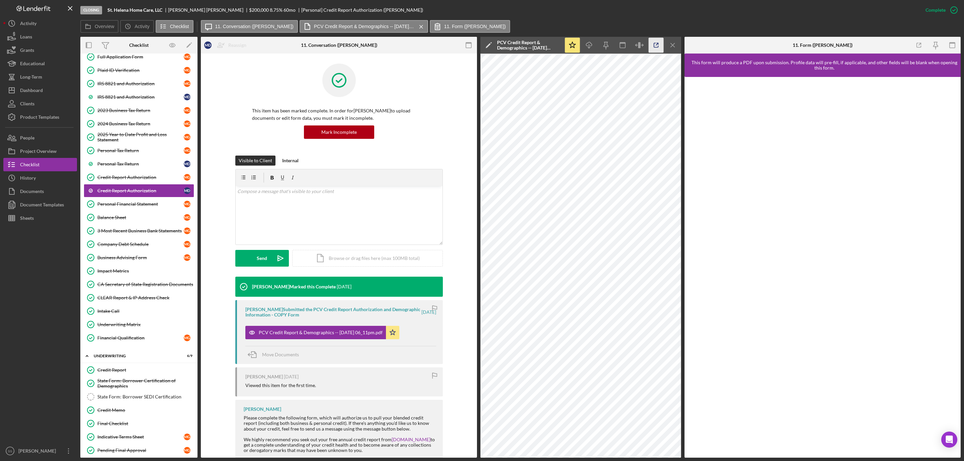
click at [652, 48] on icon "button" at bounding box center [655, 45] width 15 height 15
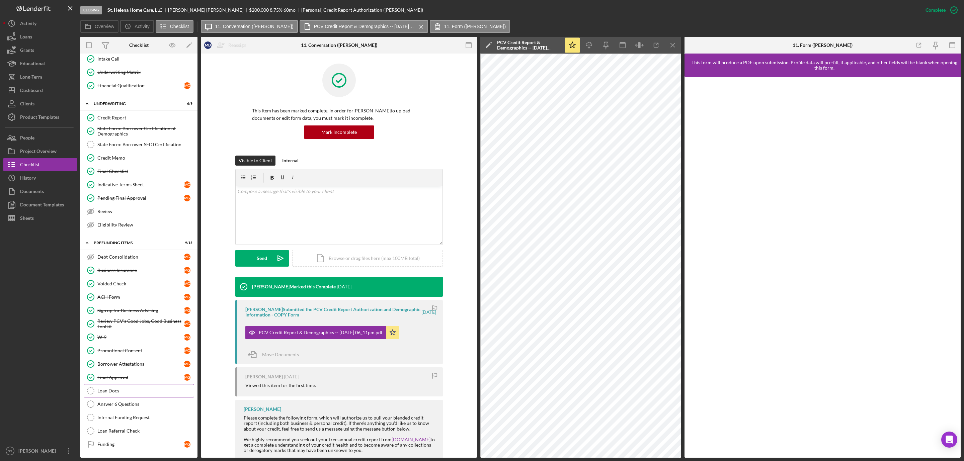
click at [108, 390] on div "Loan Docs" at bounding box center [145, 390] width 96 height 5
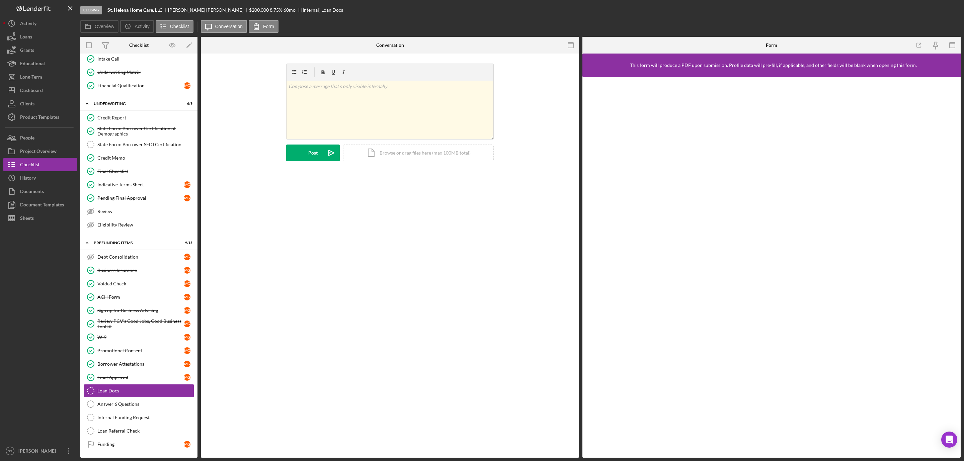
scroll to position [318, 0]
click at [570, 46] on icon "button" at bounding box center [570, 45] width 15 height 15
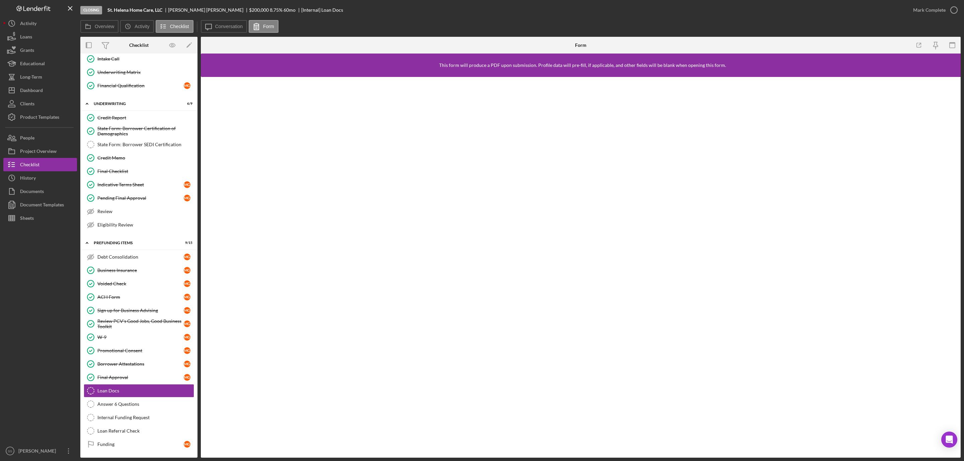
click at [145, 11] on b "St. Helena Home Care, LLC" at bounding box center [134, 9] width 55 height 5
drag, startPoint x: 144, startPoint y: 11, endPoint x: 136, endPoint y: 10, distance: 8.1
click at [136, 10] on b "St. Helena Home Care, LLC" at bounding box center [134, 9] width 55 height 5
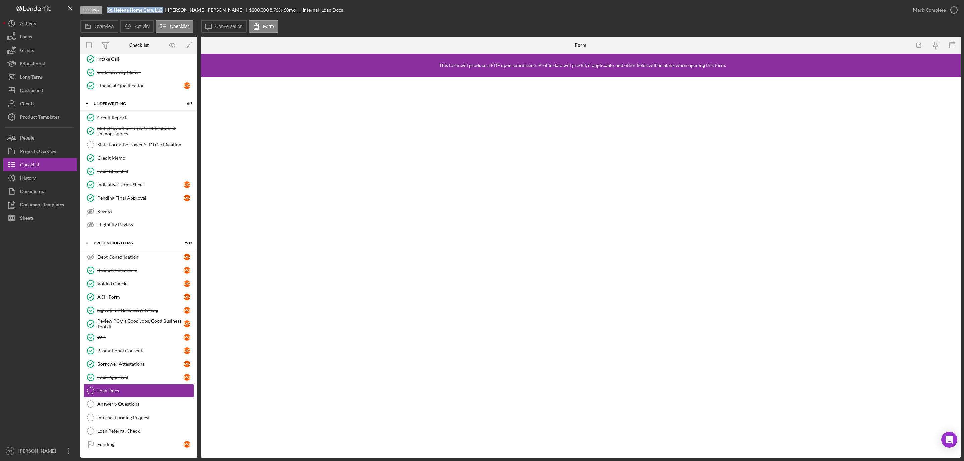
click at [136, 10] on b "St. Helena Home Care, LLC" at bounding box center [134, 9] width 55 height 5
copy b "St. Helena Home Care, LLC"
click at [41, 90] on div "Dashboard" at bounding box center [31, 91] width 23 height 15
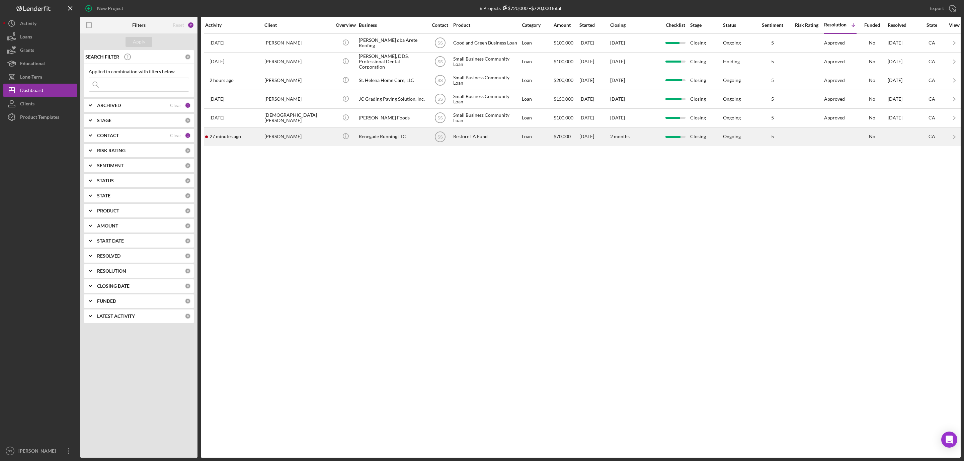
click at [250, 142] on div "27 minutes ago [PERSON_NAME]" at bounding box center [234, 137] width 59 height 18
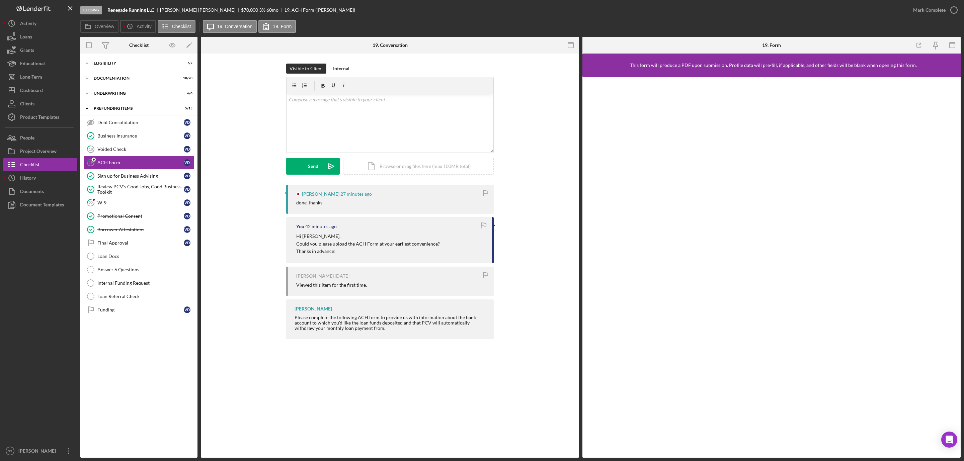
click at [136, 157] on link "19 ACH Form V D" at bounding box center [139, 162] width 110 height 13
click at [318, 122] on div "v Color teal Color pink Remove color Add row above Add row below Add column bef…" at bounding box center [389, 123] width 207 height 59
click at [312, 163] on div "Send" at bounding box center [313, 166] width 10 height 17
click at [116, 205] on div "W-9" at bounding box center [140, 202] width 86 height 5
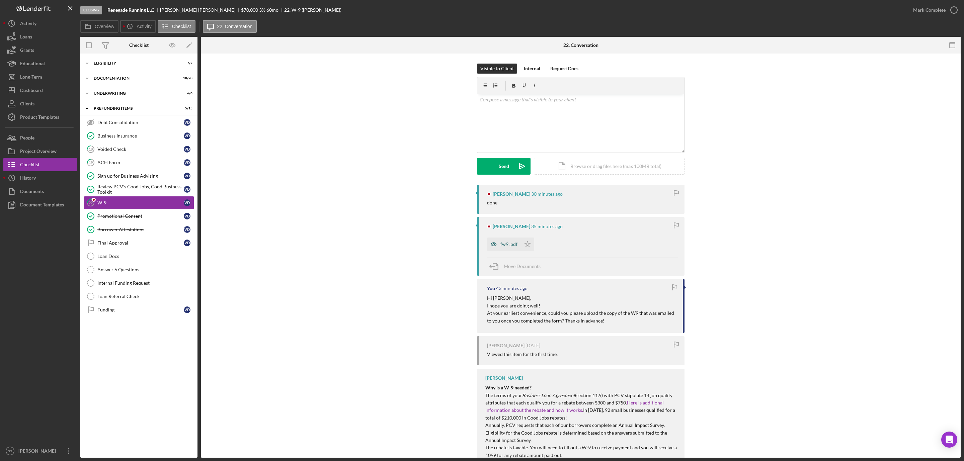
click at [510, 247] on div "fw9 .pdf" at bounding box center [508, 244] width 17 height 5
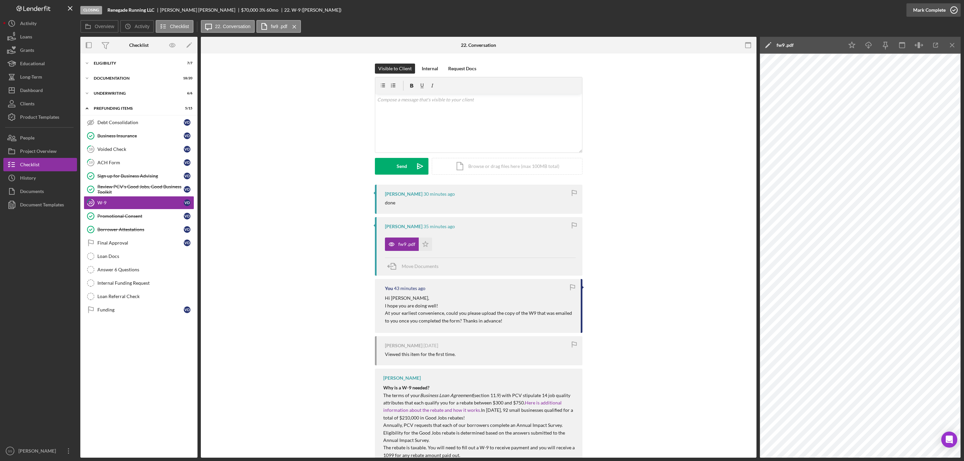
click at [949, 8] on icon "button" at bounding box center [953, 10] width 17 height 17
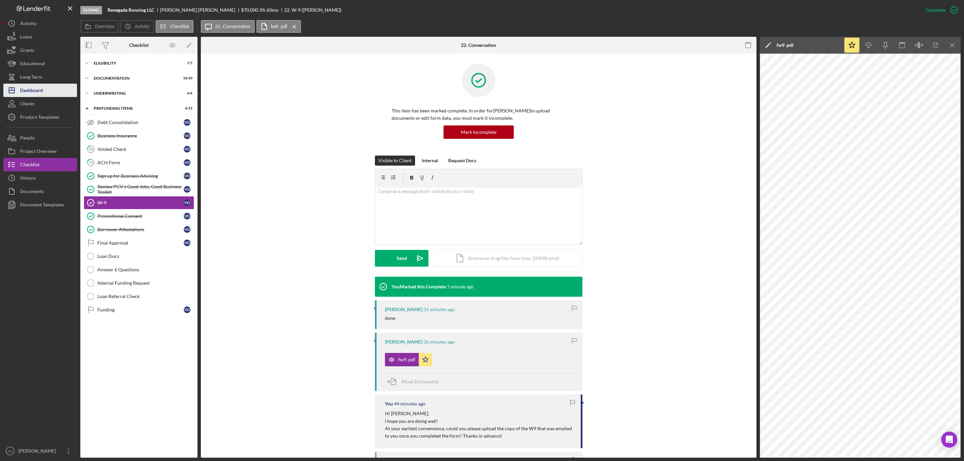
click at [43, 90] on button "Icon/Dashboard Dashboard" at bounding box center [40, 90] width 74 height 13
